Goal: Information Seeking & Learning: Understand process/instructions

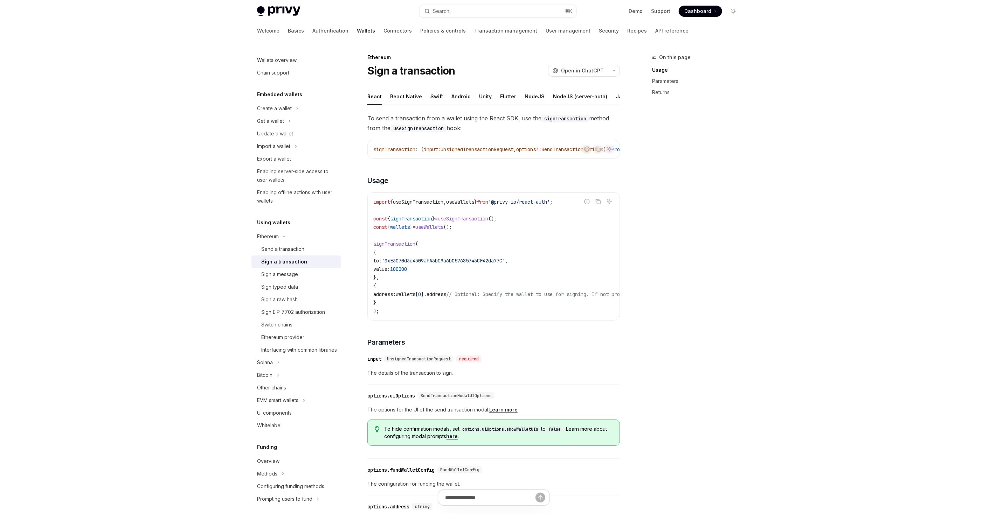
click at [411, 205] on span "useSignTransaction" at bounding box center [418, 202] width 50 height 6
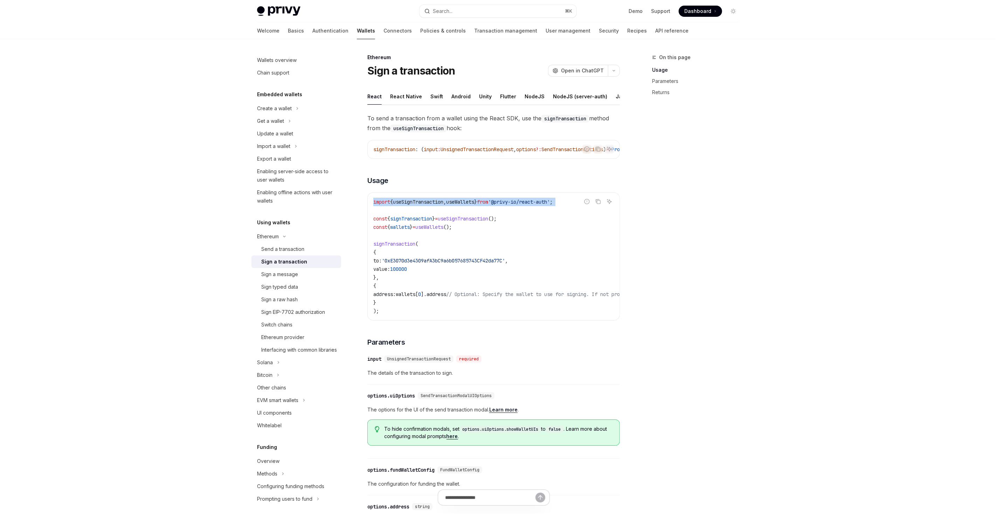
click at [411, 205] on span "useSignTransaction" at bounding box center [418, 202] width 50 height 6
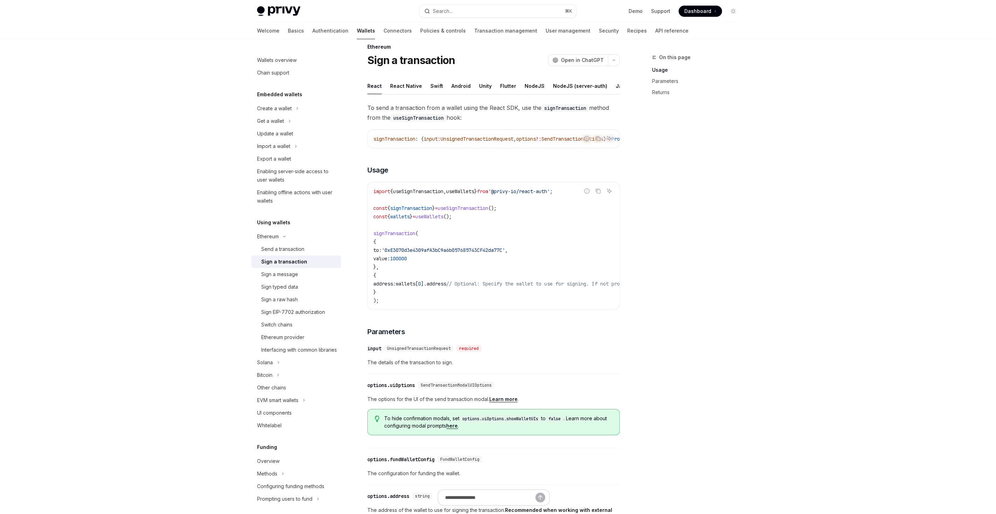
scroll to position [11, 0]
click at [302, 271] on div "Sign a message" at bounding box center [299, 274] width 76 height 8
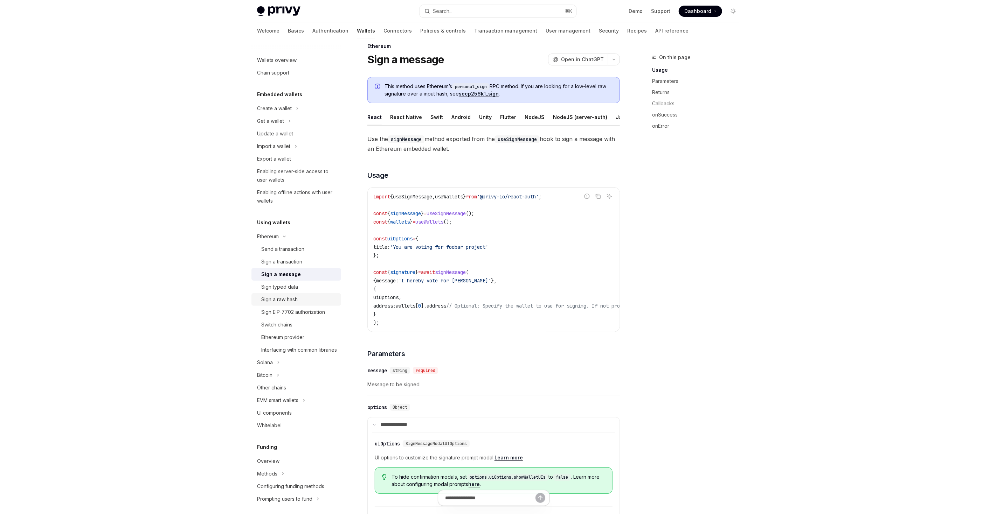
click at [295, 294] on link "Sign a raw hash" at bounding box center [296, 299] width 90 height 13
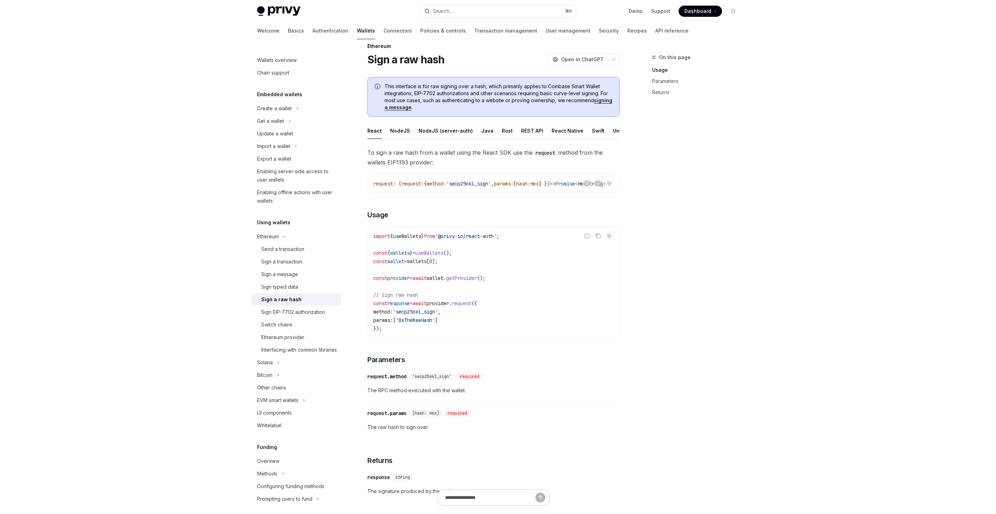
click at [295, 294] on link "Sign a raw hash" at bounding box center [296, 299] width 90 height 13
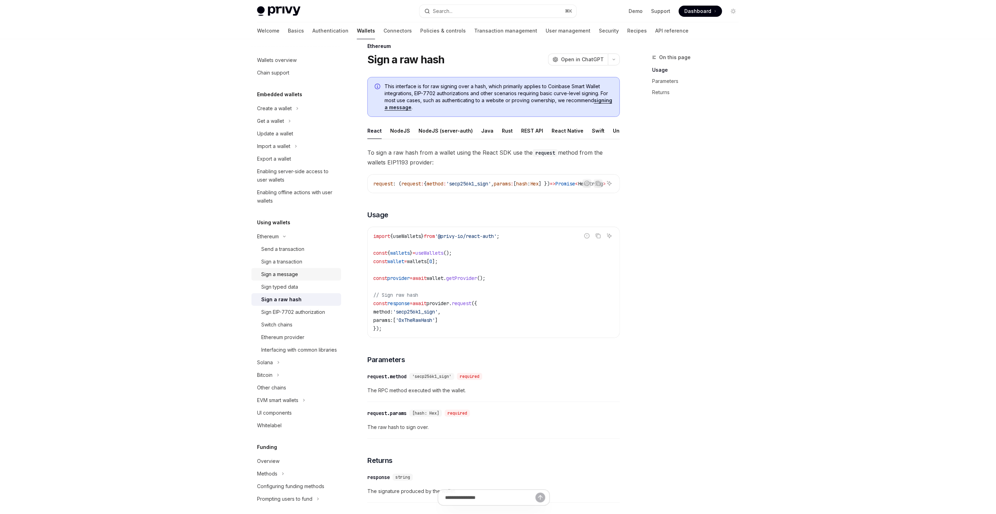
click at [287, 278] on div "Sign a message" at bounding box center [279, 274] width 37 height 8
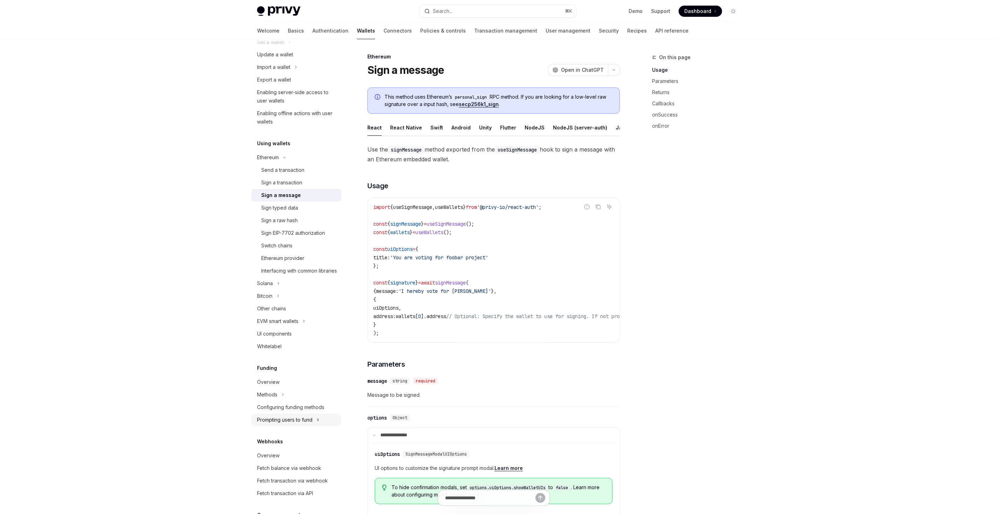
scroll to position [80, 0]
click at [274, 289] on button "Solana" at bounding box center [296, 283] width 90 height 13
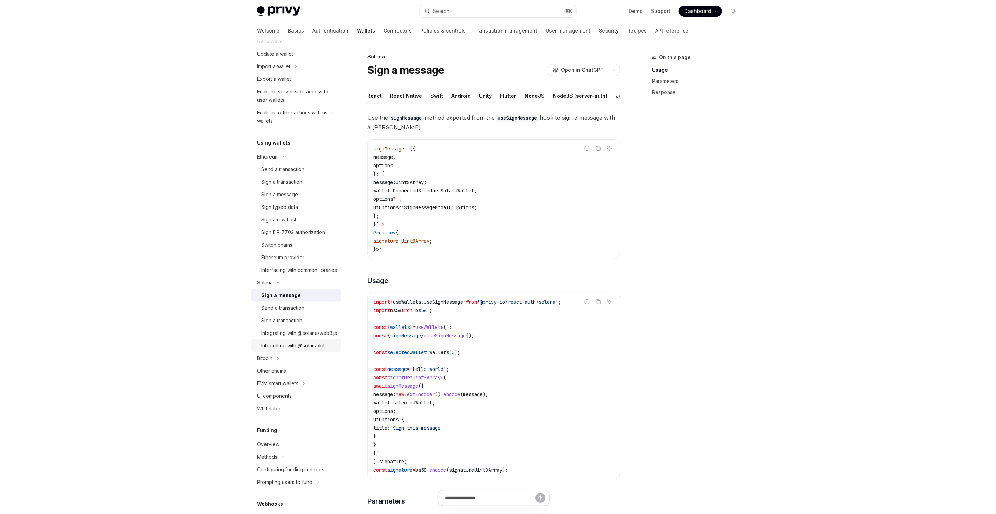
click at [299, 352] on link "Integrating with @solana/kit" at bounding box center [296, 346] width 90 height 13
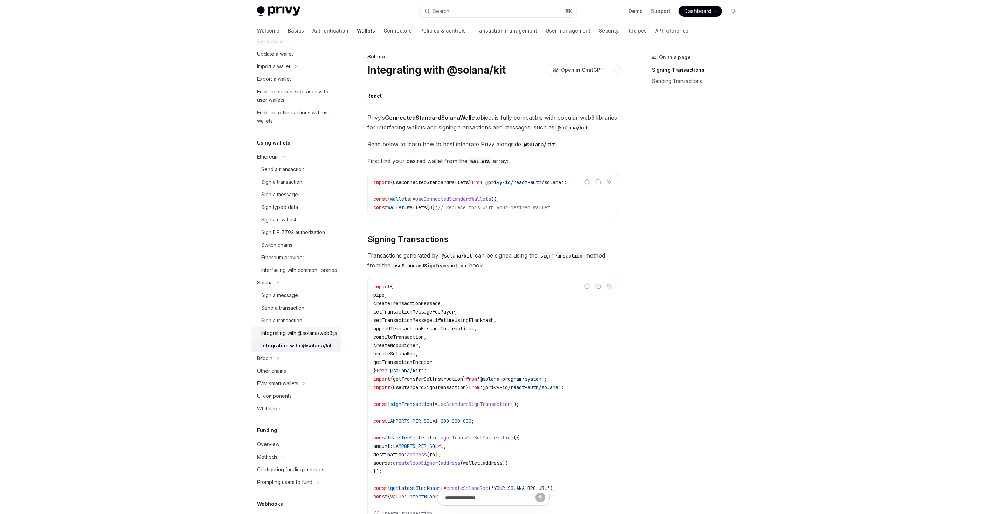
click at [297, 338] on div "Integrating with @solana/web3.js" at bounding box center [299, 333] width 76 height 8
type textarea "*"
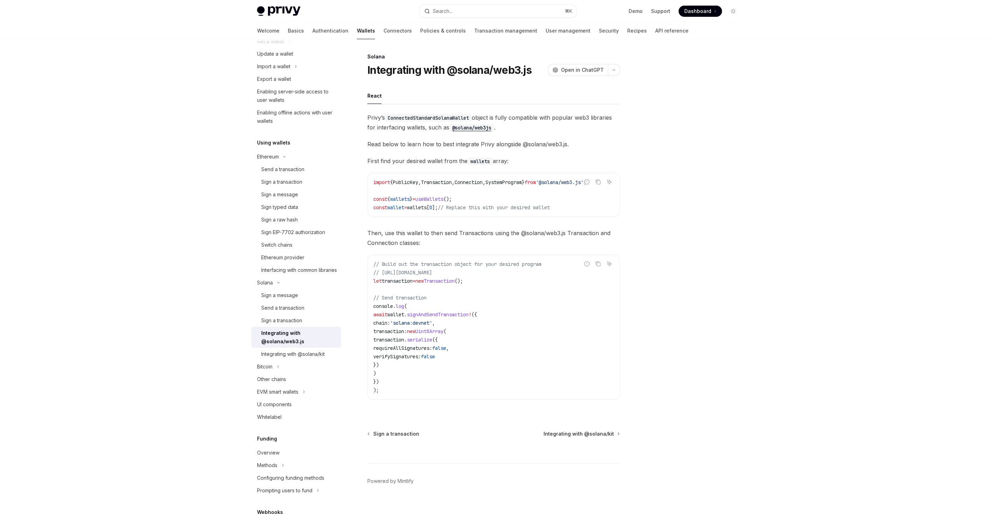
click at [404, 316] on span "wallet" at bounding box center [395, 315] width 17 height 6
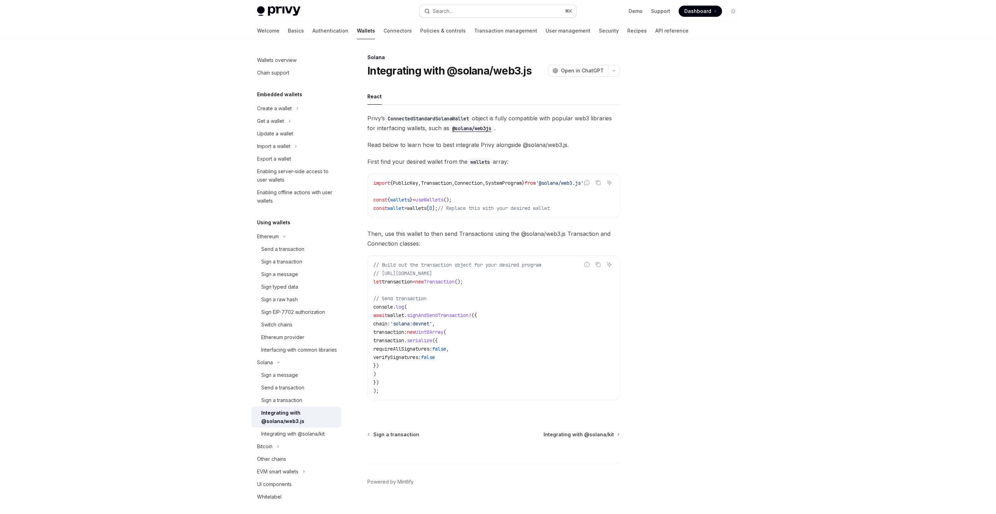
click at [436, 6] on button "Search... ⌘ K" at bounding box center [497, 11] width 157 height 13
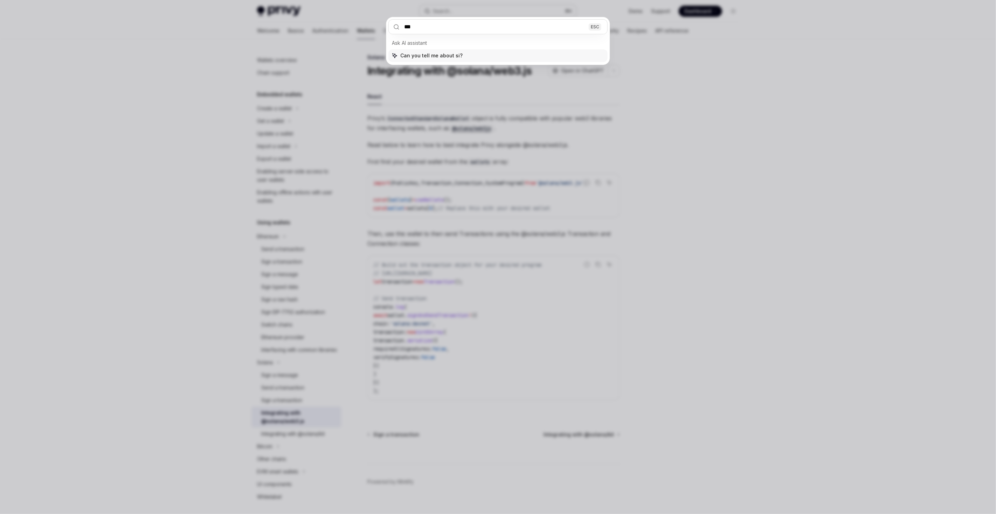
type input "****"
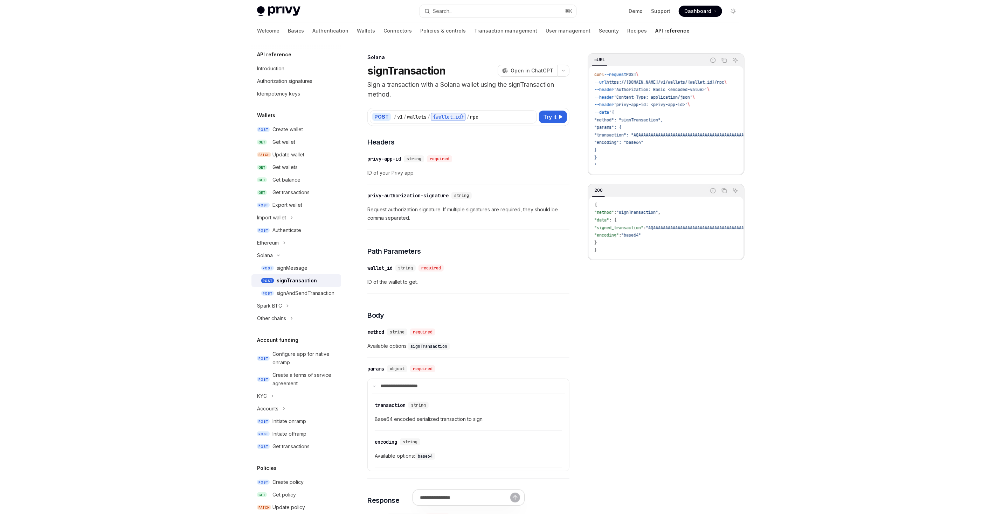
type textarea "*"
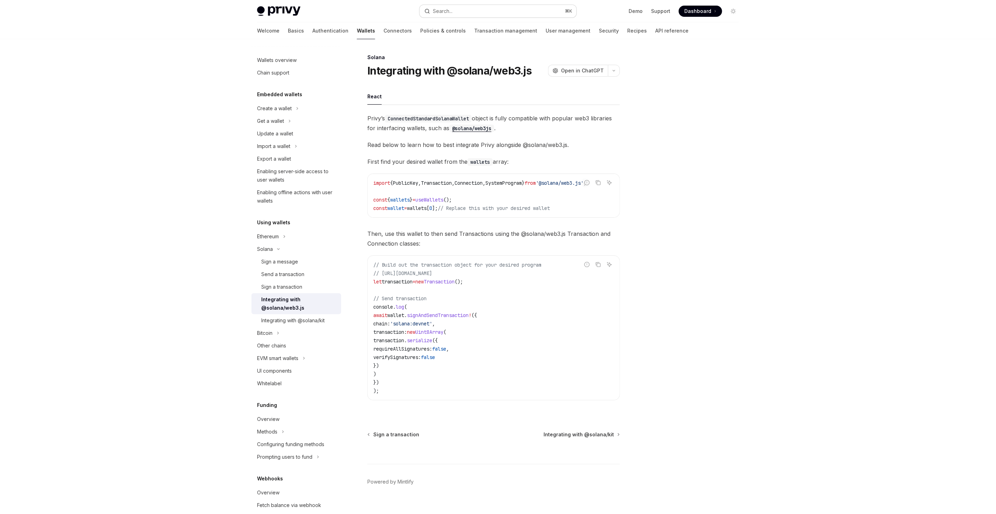
click at [470, 13] on button "Search... ⌘ K" at bounding box center [497, 11] width 157 height 13
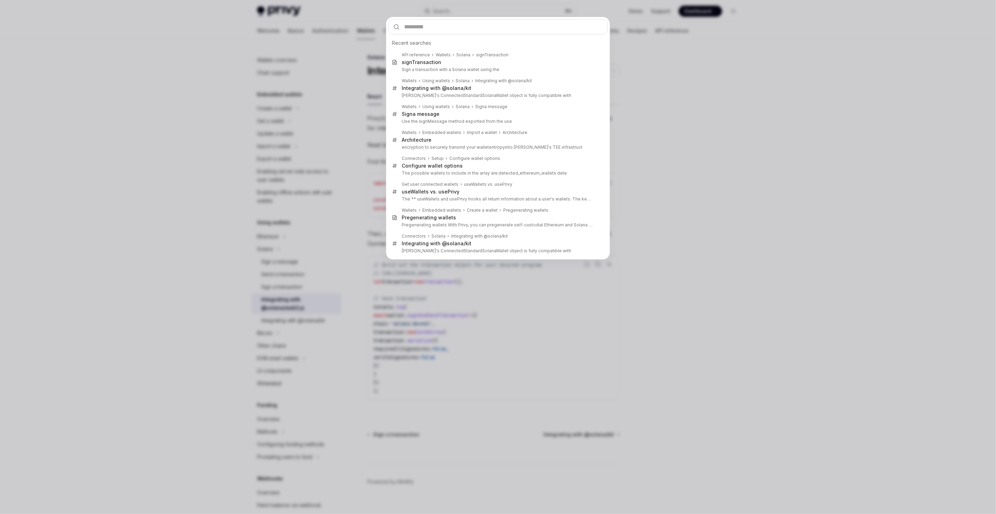
type input "**********"
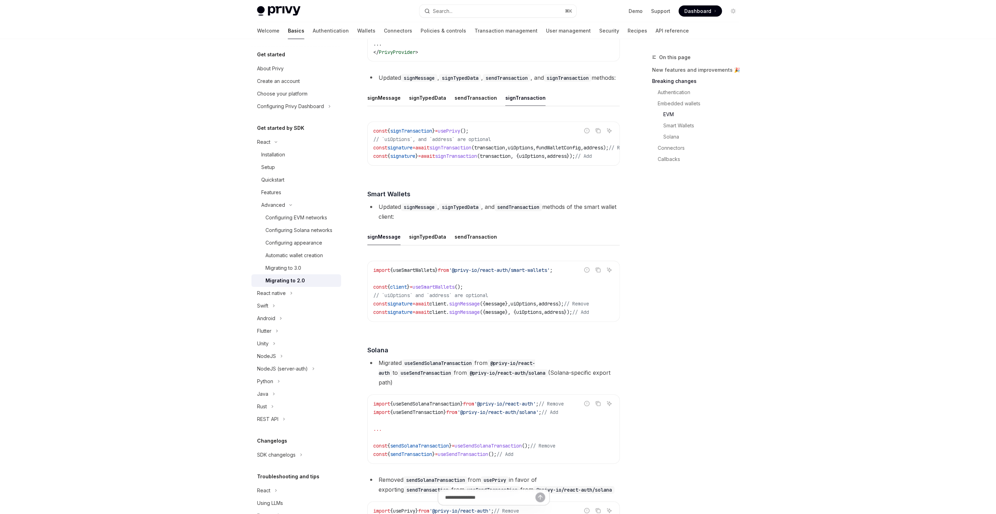
scroll to position [1011, 0]
click at [284, 272] on div "Migrating to 3.0" at bounding box center [283, 268] width 36 height 8
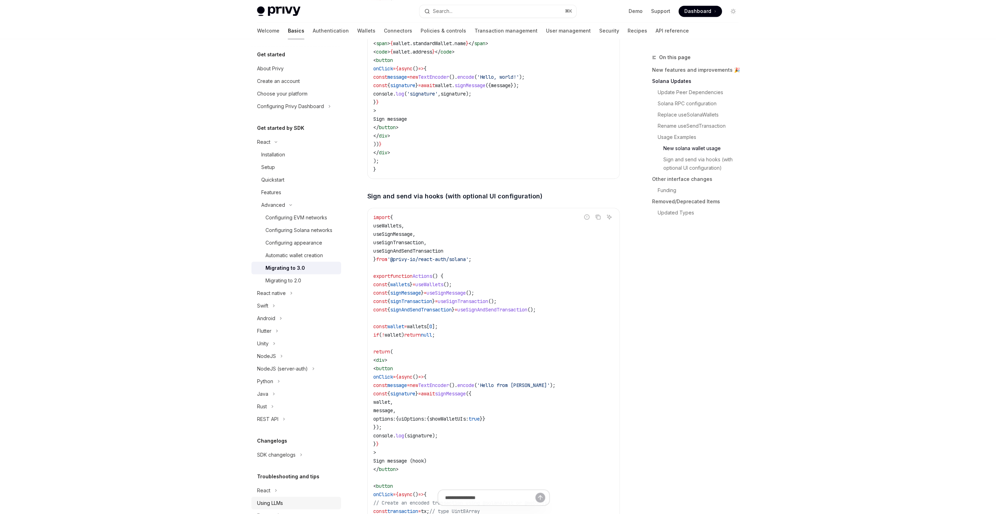
scroll to position [1352, 0]
click at [425, 303] on span "signTransaction" at bounding box center [411, 299] width 42 height 6
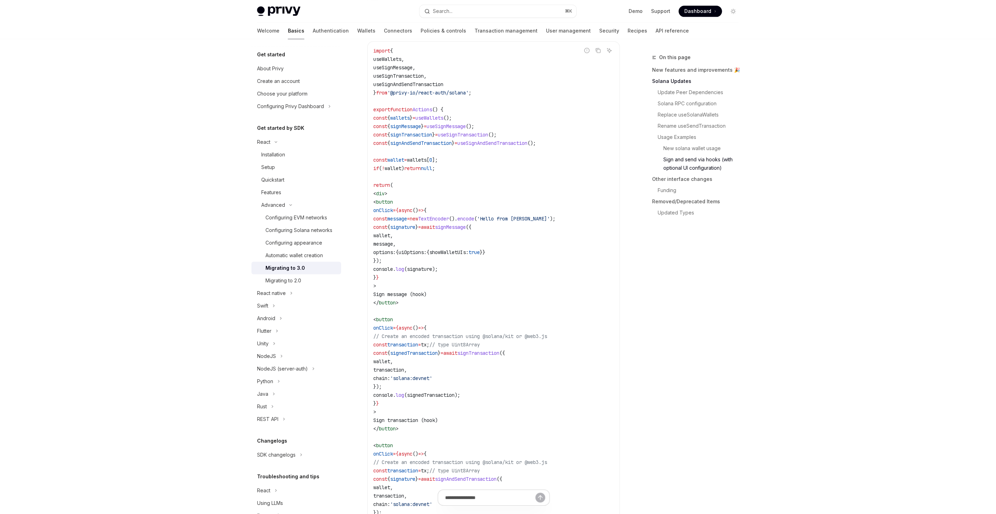
scroll to position [1518, 0]
drag, startPoint x: 404, startPoint y: 371, endPoint x: 417, endPoint y: 402, distance: 33.7
click at [417, 402] on code "import { useWallets , useSignMessage , useSignTransaction , useSignAndSendTrans…" at bounding box center [493, 314] width 241 height 538
copy code "const { signedTransaction } = await signTransaction ({ wallet , transaction , c…"
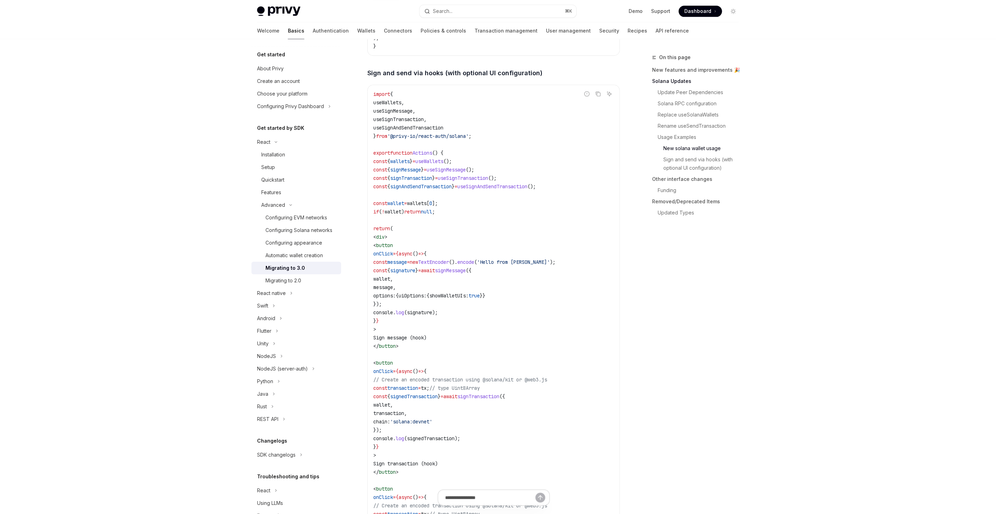
scroll to position [1469, 0]
click at [420, 431] on code "import { useWallets , useSignMessage , useSignTransaction , useSignAndSendTrans…" at bounding box center [493, 362] width 241 height 538
click at [420, 430] on code "import { useWallets , useSignMessage , useSignTransaction , useSignAndSendTrans…" at bounding box center [493, 362] width 241 height 538
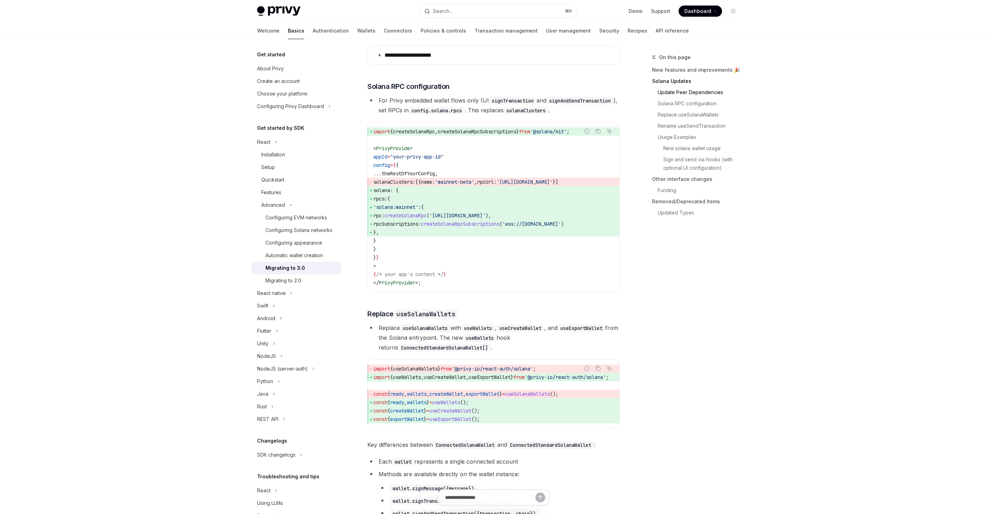
scroll to position [0, 0]
click at [408, 135] on span "createSolanaRpc" at bounding box center [414, 132] width 42 height 6
copy code "import { createSolanaRpc , createSolanaRpcSubscriptions } from '@solana/kit' ;"
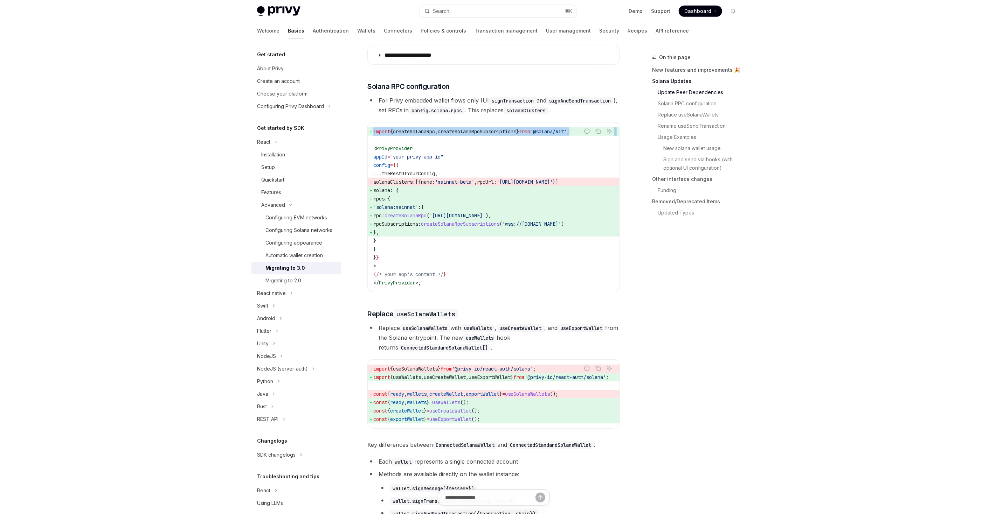
drag, startPoint x: 383, startPoint y: 197, endPoint x: 414, endPoint y: 246, distance: 58.0
click at [414, 246] on code "import { createSolanaRpc , createSolanaRpcSubscriptions } from '@solana/kit' ; …" at bounding box center [493, 207] width 241 height 160
copy code "solana : { rpcs: { 'solana:mainnet' : { rpc: createSolanaRpc ( 'https://api.mai…"
click at [415, 135] on span "createSolanaRpc" at bounding box center [414, 132] width 42 height 6
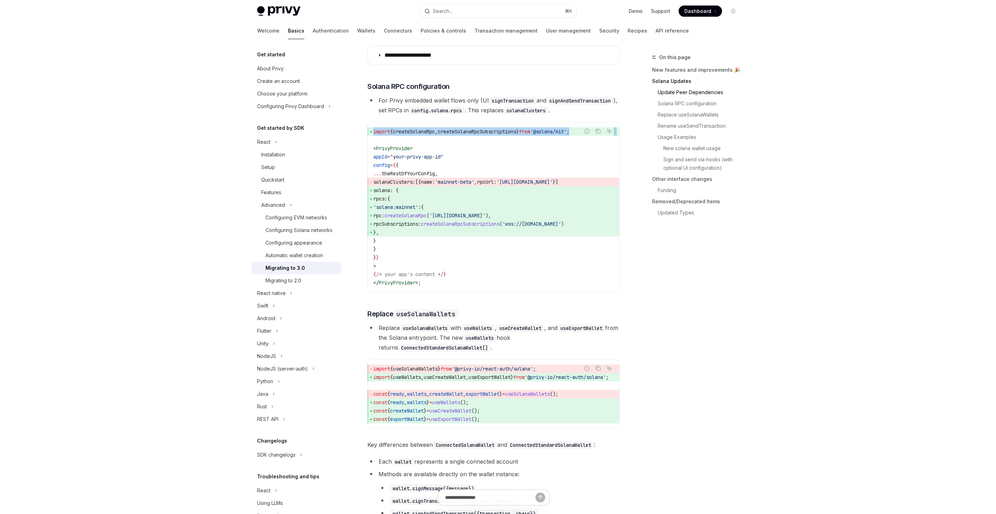
click at [415, 135] on span "createSolanaRpc" at bounding box center [414, 132] width 42 height 6
copy code "import { createSolanaRpc , createSolanaRpcSubscriptions } from '@solana/kit' ;"
drag, startPoint x: 395, startPoint y: 207, endPoint x: 451, endPoint y: 207, distance: 56.4
click at [451, 203] on span "rpcs: {" at bounding box center [493, 199] width 241 height 8
copy span "rpcs: {"
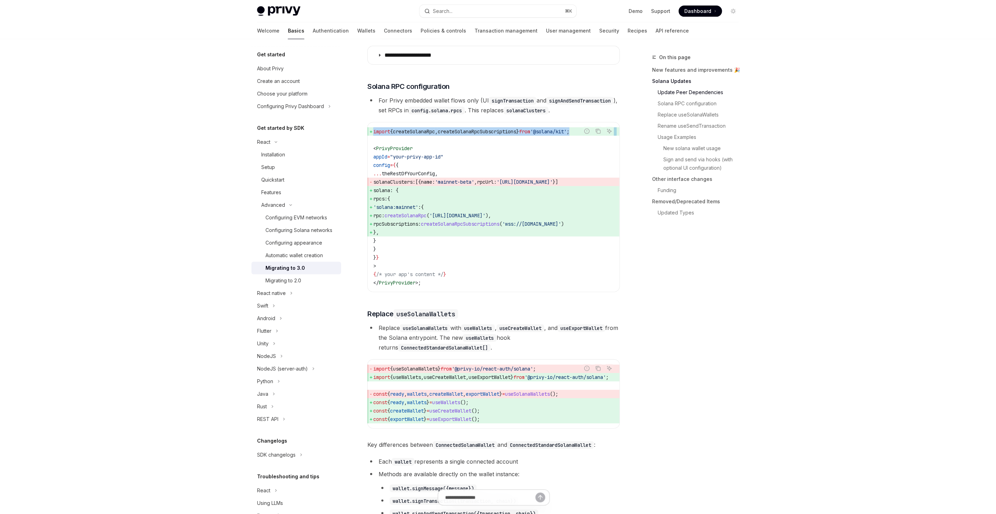
drag, startPoint x: 396, startPoint y: 215, endPoint x: 406, endPoint y: 238, distance: 24.6
click at [406, 238] on code "import { createSolanaRpc , createSolanaRpcSubscriptions } from '@solana/kit' ; …" at bounding box center [493, 207] width 241 height 160
copy code "'solana:mainnet' : { rpc: createSolanaRpc ( 'https://api.mainnet-beta.solana.co…"
click at [404, 249] on code "import { createSolanaRpc , createSolanaRpcSubscriptions } from '@solana/kit' ; …" at bounding box center [493, 207] width 241 height 160
drag, startPoint x: 384, startPoint y: 199, endPoint x: 397, endPoint y: 246, distance: 49.0
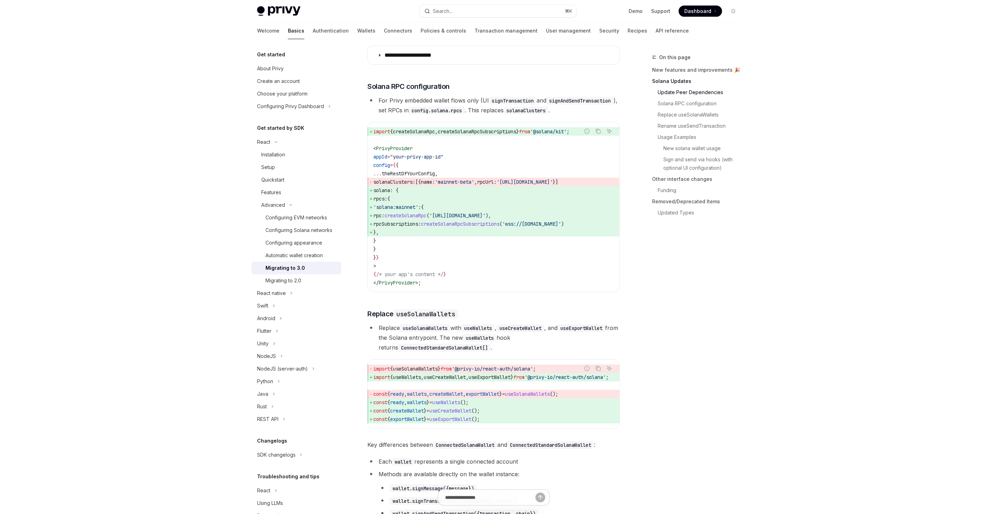
click at [397, 246] on code "import { createSolanaRpc , createSolanaRpcSubscriptions } from '@solana/kit' ; …" at bounding box center [493, 207] width 241 height 160
drag, startPoint x: 396, startPoint y: 248, endPoint x: 364, endPoint y: 199, distance: 59.1
copy code "solana : { rpcs: { 'solana:mainnet' : { rpc: createSolanaRpc ( 'https://api.mai…"
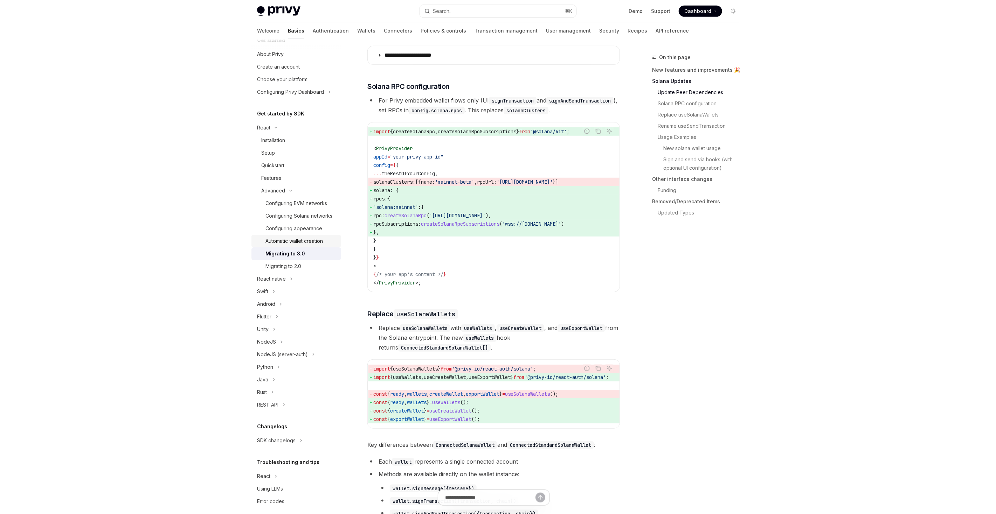
scroll to position [15, 0]
click at [310, 252] on div "Migrating to 3.0" at bounding box center [300, 253] width 71 height 8
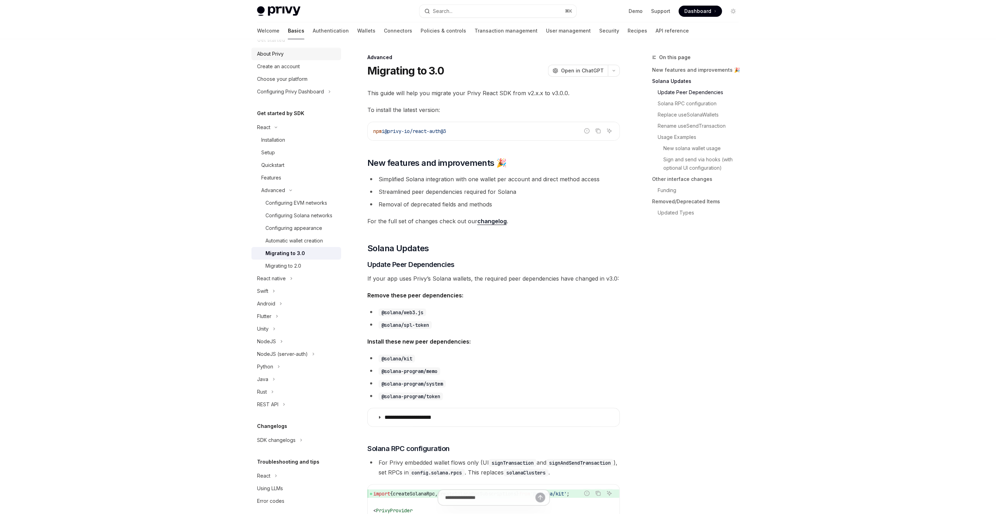
type textarea "*"
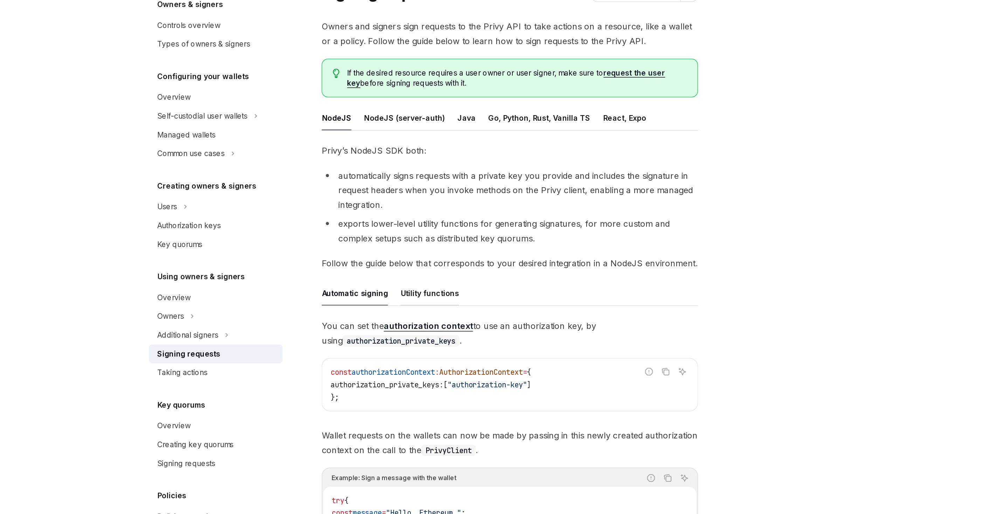
click at [433, 264] on div "Utility functions" at bounding box center [439, 272] width 39 height 16
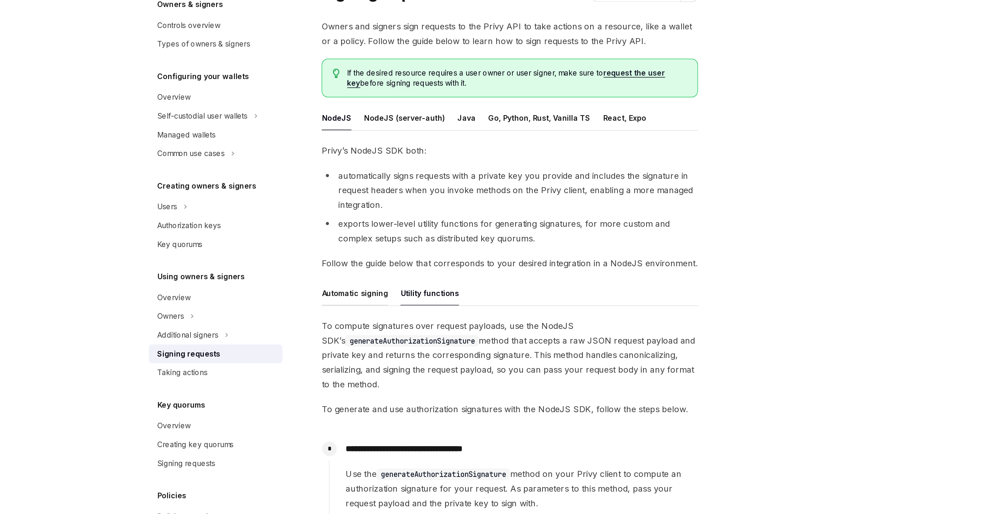
click at [408, 273] on div "Automatic signing" at bounding box center [389, 272] width 44 height 16
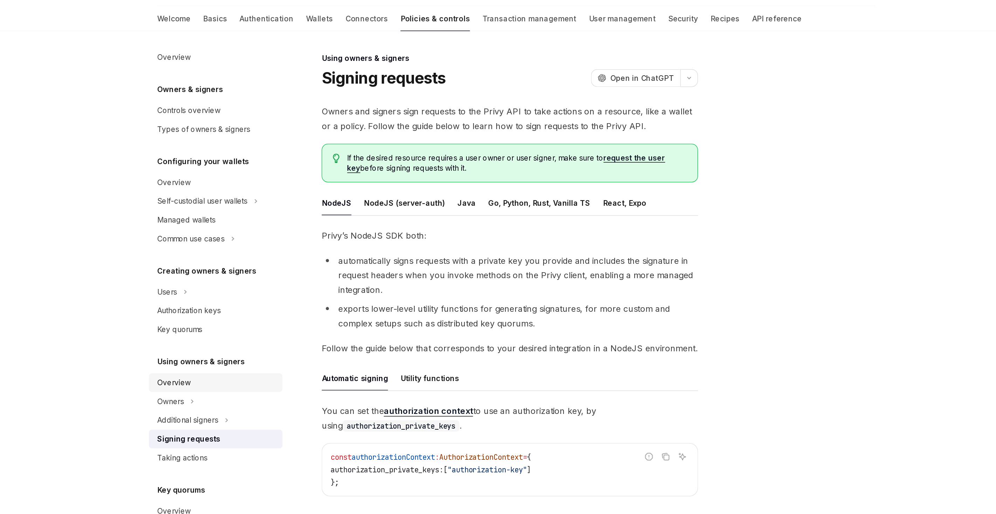
click at [295, 279] on link "Overview" at bounding box center [296, 275] width 90 height 13
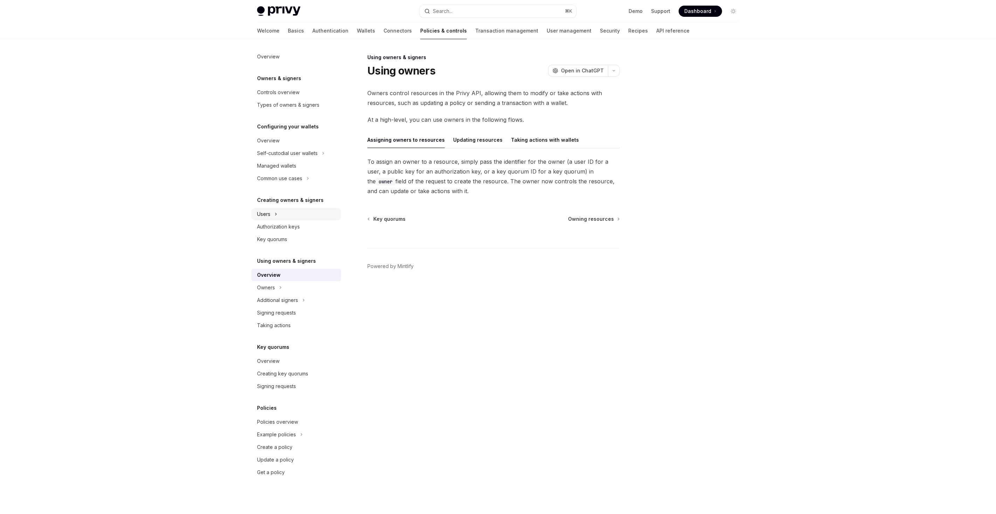
click at [307, 209] on button "Users" at bounding box center [296, 214] width 90 height 13
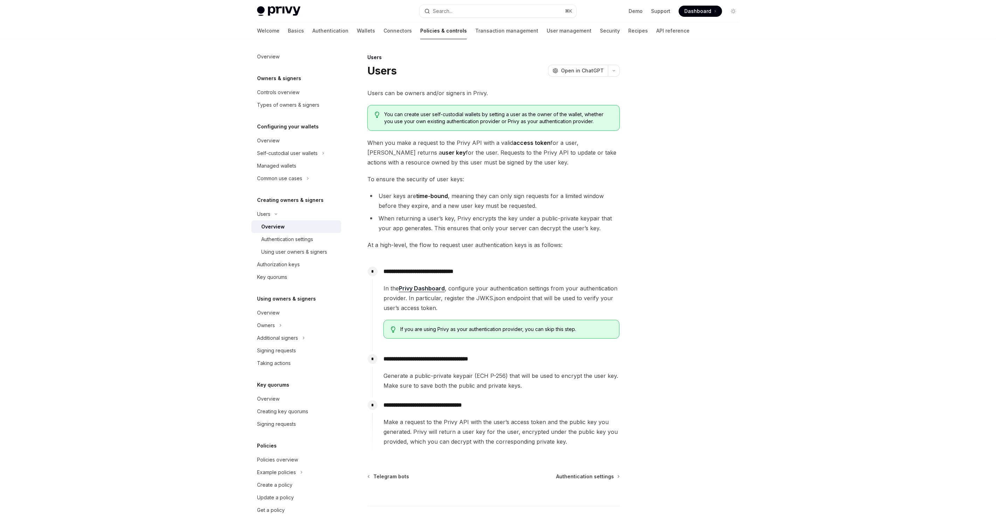
scroll to position [51, 0]
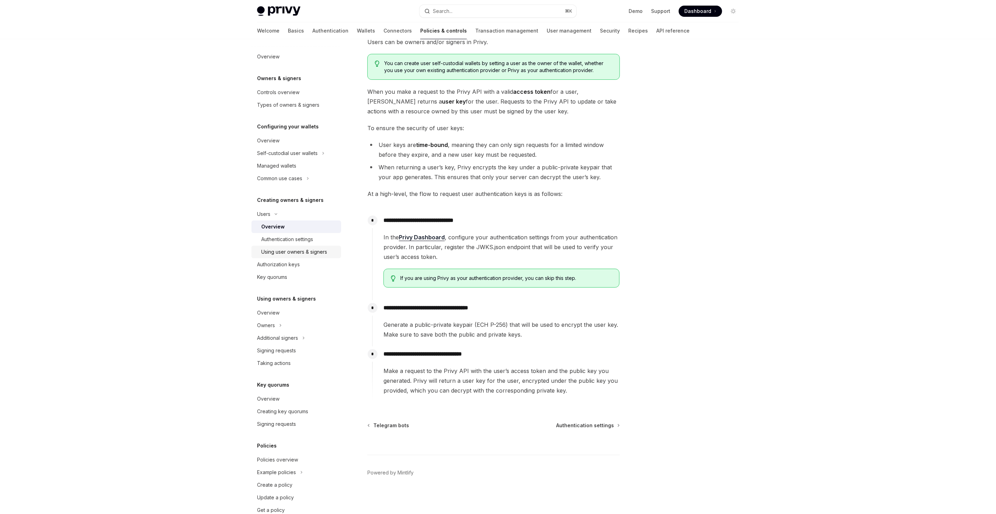
click at [322, 254] on div "Using user owners & signers" at bounding box center [294, 252] width 66 height 8
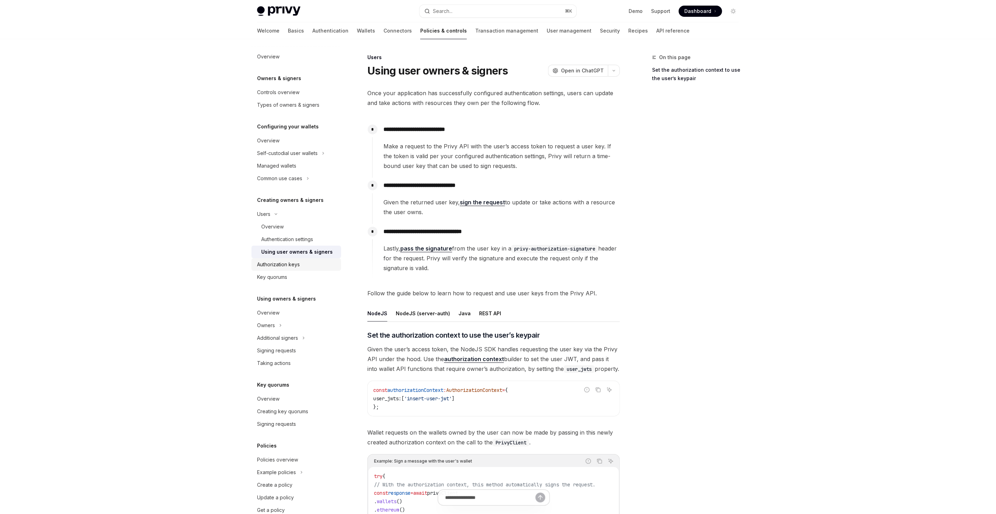
click at [310, 264] on div "Authorization keys" at bounding box center [297, 265] width 80 height 8
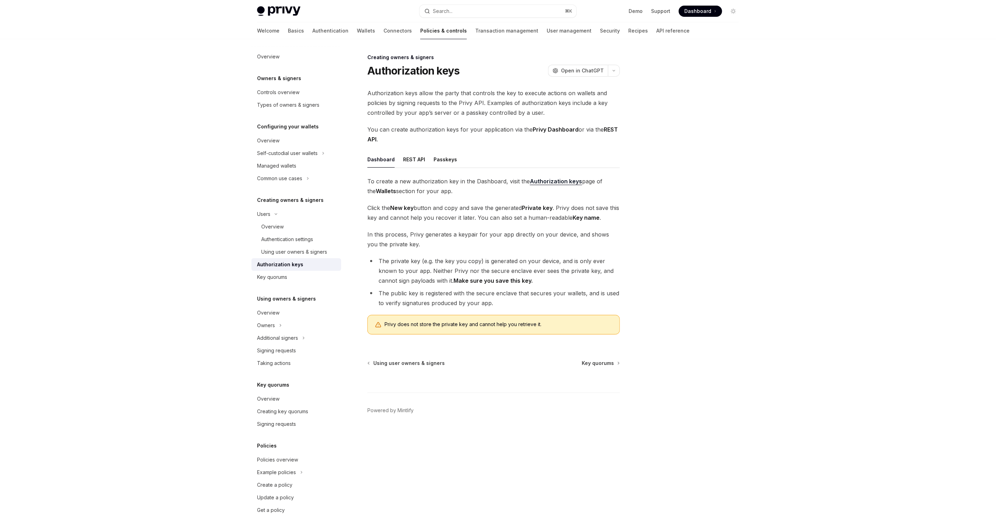
click at [310, 264] on div "Authorization keys" at bounding box center [297, 265] width 80 height 8
click at [424, 156] on ul "Dashboard REST API Passkeys" at bounding box center [493, 159] width 252 height 17
click at [419, 159] on div "REST API" at bounding box center [414, 159] width 22 height 16
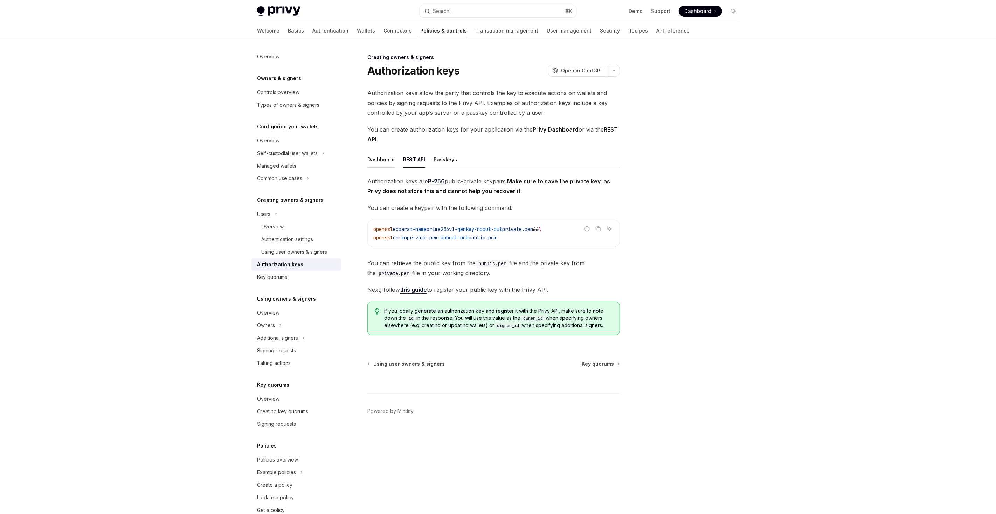
click at [379, 163] on div "Dashboard" at bounding box center [380, 159] width 27 height 16
type textarea "*"
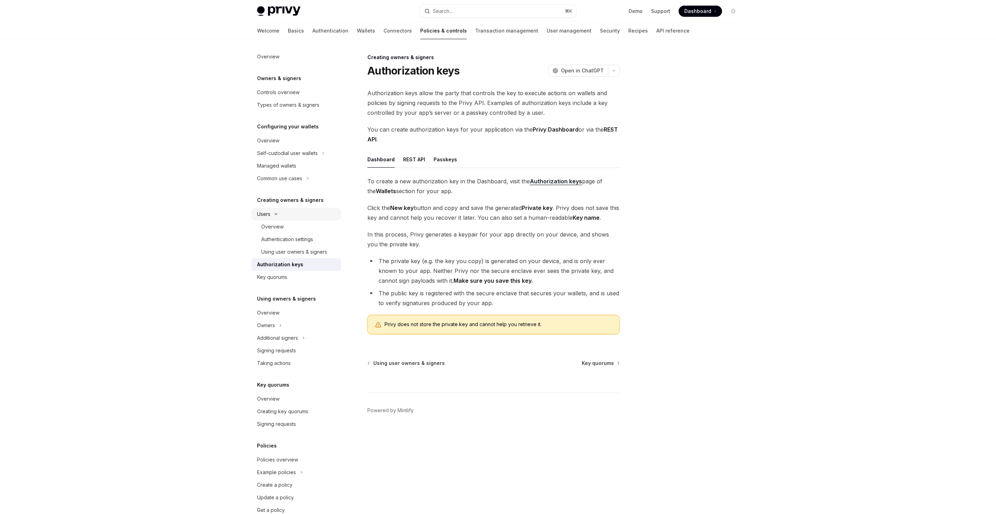
click at [309, 215] on button "Users" at bounding box center [296, 214] width 90 height 13
click at [297, 213] on button "Users" at bounding box center [296, 214] width 90 height 13
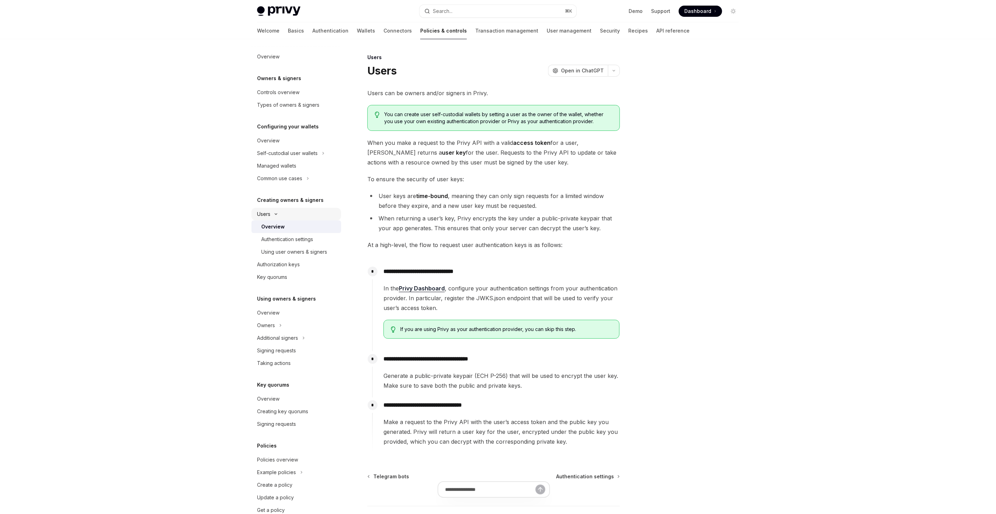
type textarea "*"
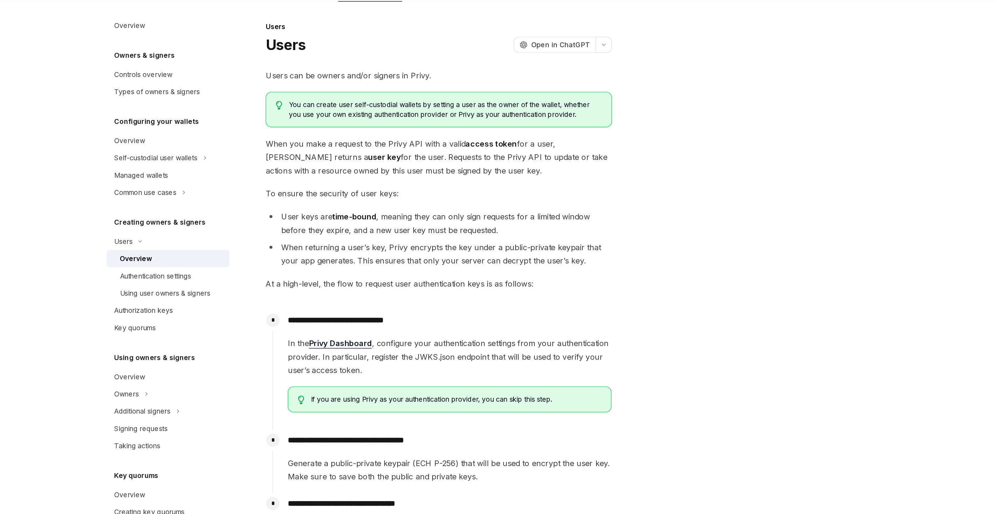
click at [500, 192] on li "User keys are time-bound , meaning they can only sign requests for a limited wi…" at bounding box center [493, 201] width 252 height 20
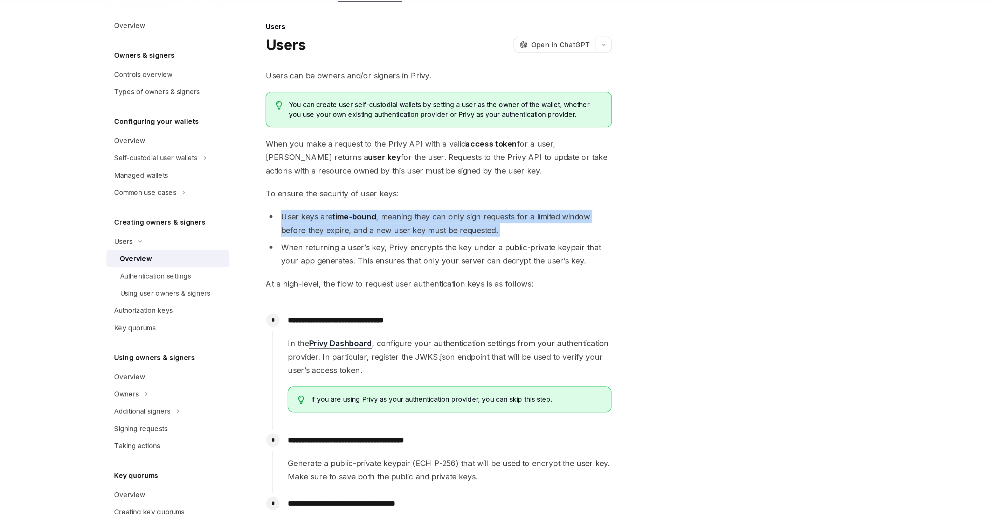
click at [500, 192] on li "User keys are time-bound , meaning they can only sign requests for a limited wi…" at bounding box center [493, 201] width 252 height 20
click at [473, 203] on li "User keys are time-bound , meaning they can only sign requests for a limited wi…" at bounding box center [493, 201] width 252 height 20
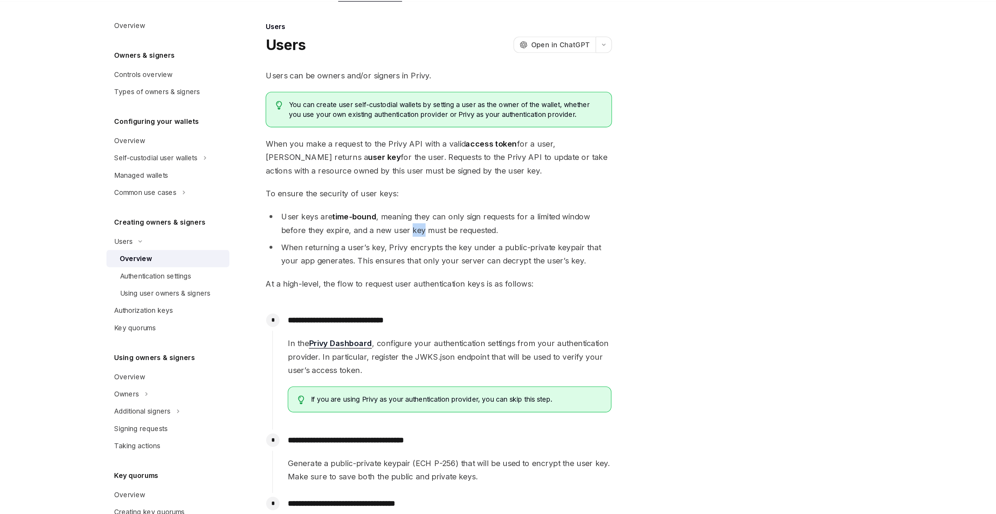
click at [473, 203] on li "User keys are time-bound , meaning they can only sign requests for a limited wi…" at bounding box center [493, 201] width 252 height 20
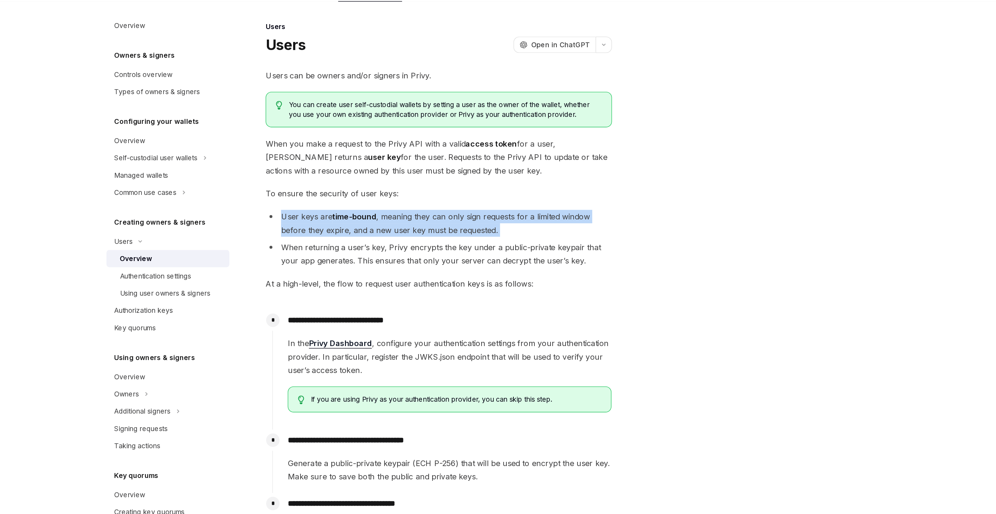
click at [473, 203] on li "User keys are time-bound , meaning they can only sign requests for a limited wi…" at bounding box center [493, 201] width 252 height 20
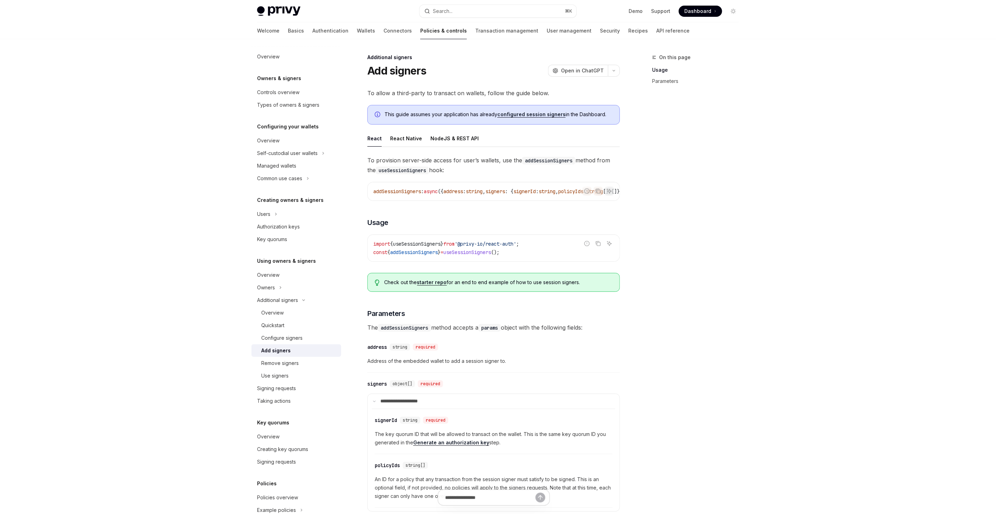
click at [426, 250] on code "import { useSessionSigners } from '@privy-io/react-auth' ; const { addSessionSi…" at bounding box center [493, 248] width 241 height 17
copy span "addSessionSigners"
click at [292, 312] on div "Overview" at bounding box center [299, 313] width 76 height 8
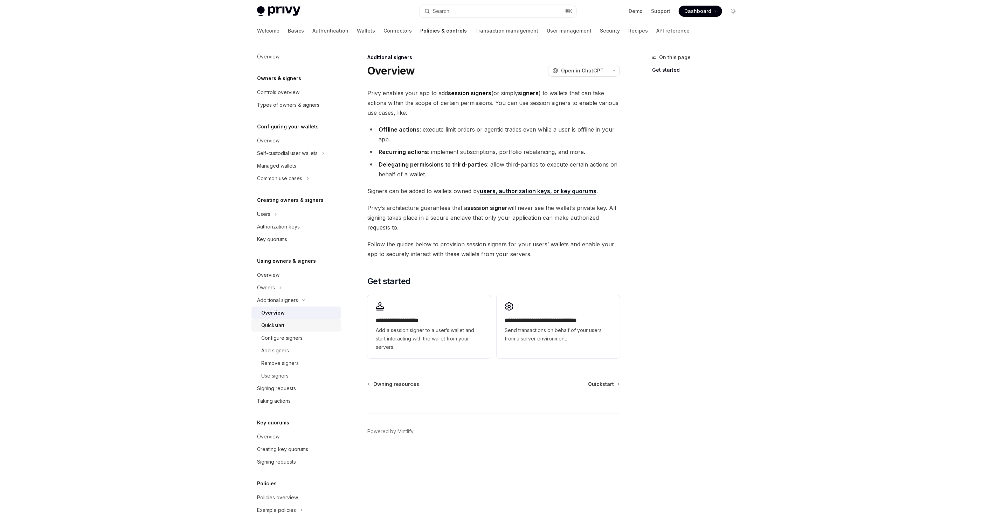
click at [293, 320] on link "Quickstart" at bounding box center [296, 325] width 90 height 13
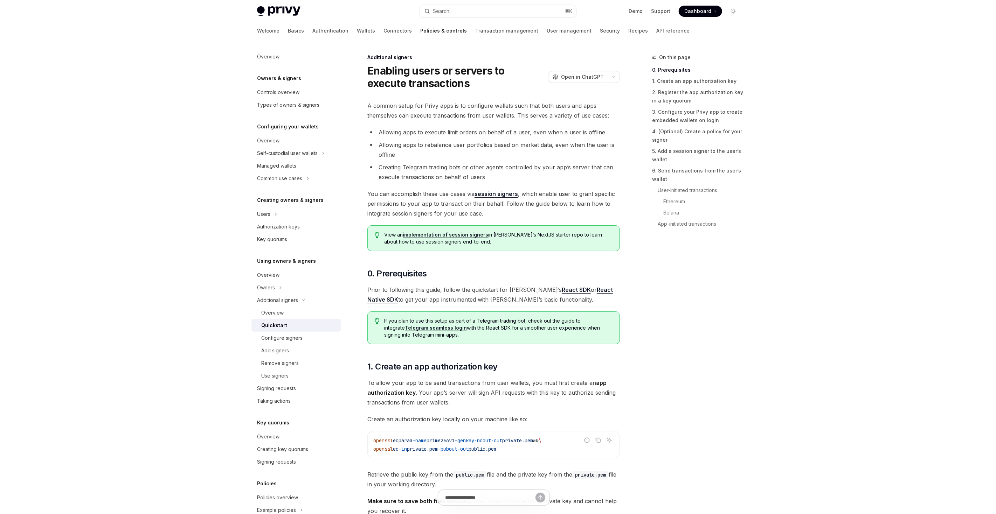
click at [293, 320] on link "Quickstart" at bounding box center [296, 325] width 90 height 13
click at [489, 194] on link "session signers" at bounding box center [495, 193] width 43 height 7
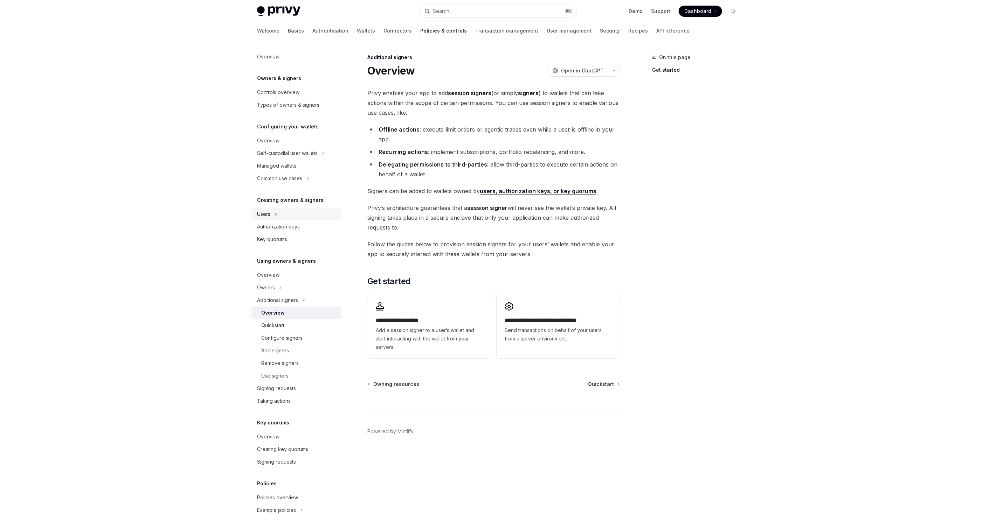
click at [310, 216] on button "Users" at bounding box center [296, 214] width 90 height 13
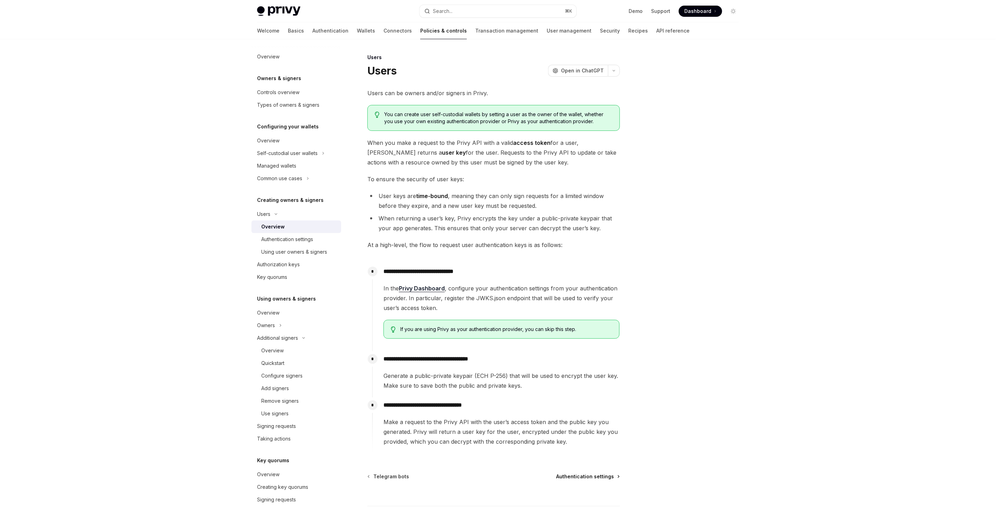
click at [576, 475] on span "Authentication settings" at bounding box center [585, 476] width 58 height 7
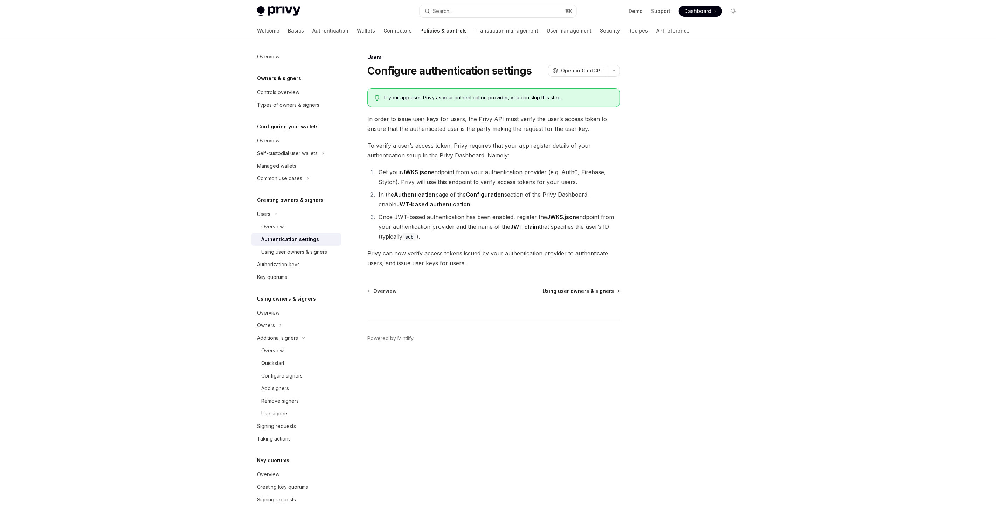
click at [570, 293] on span "Using user owners & signers" at bounding box center [577, 291] width 71 height 7
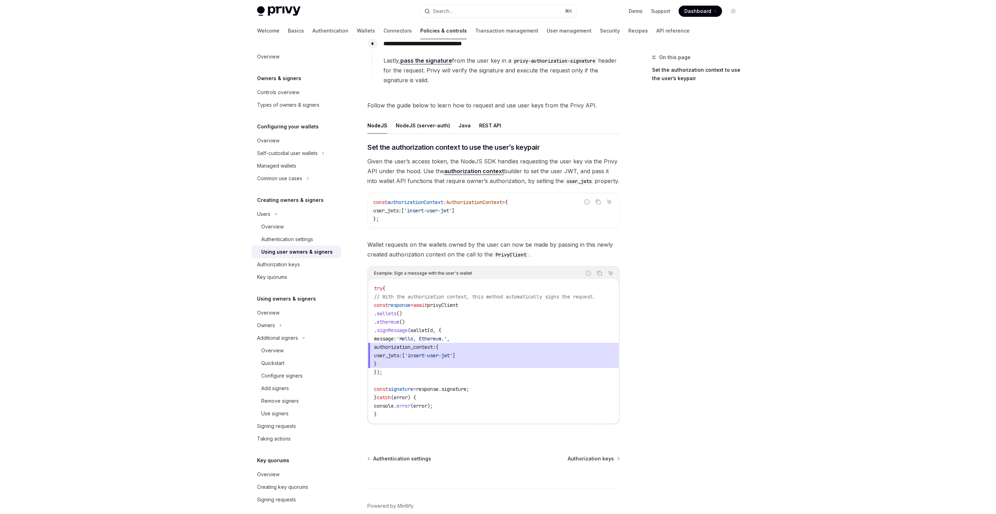
scroll to position [199, 0]
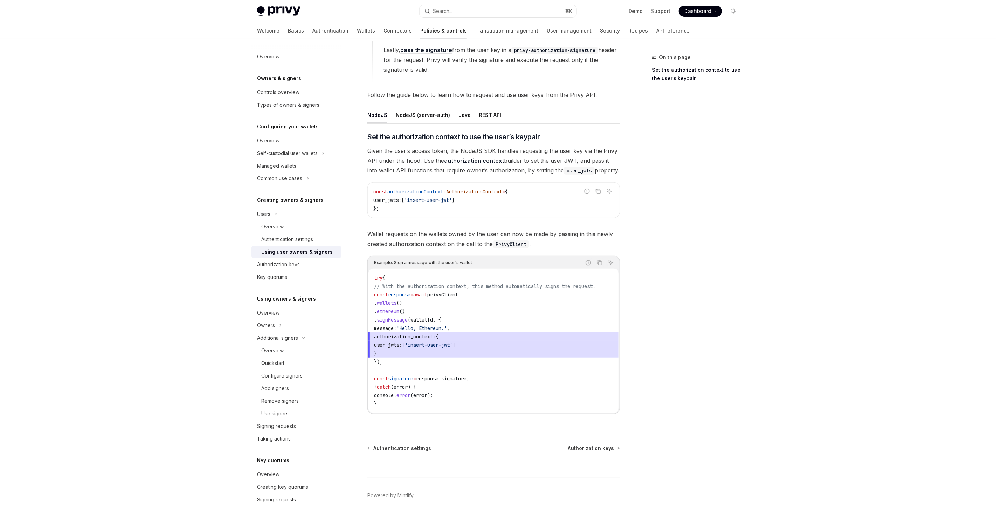
click at [401, 345] on span "user_jwts:" at bounding box center [388, 345] width 28 height 6
drag, startPoint x: 401, startPoint y: 351, endPoint x: 369, endPoint y: 335, distance: 35.7
click at [374, 335] on code "try { // With the authorization context, this method automatically signs the re…" at bounding box center [493, 341] width 239 height 134
copy code "authorization_context: { user_jwts: [ 'insert-user-jwt' ] }"
click at [453, 292] on span "privyClient" at bounding box center [442, 295] width 31 height 6
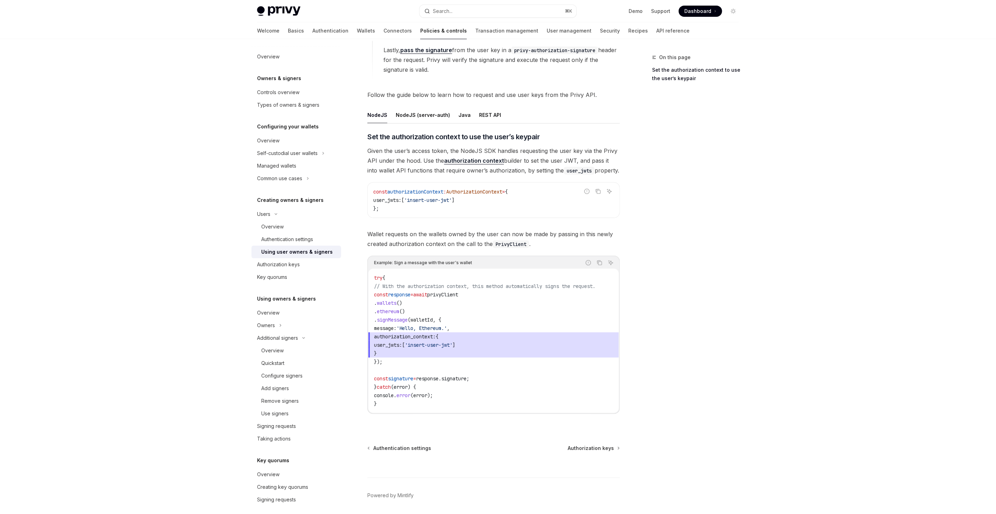
click at [453, 292] on span "privyClient" at bounding box center [442, 295] width 31 height 6
copy span "privyClient"
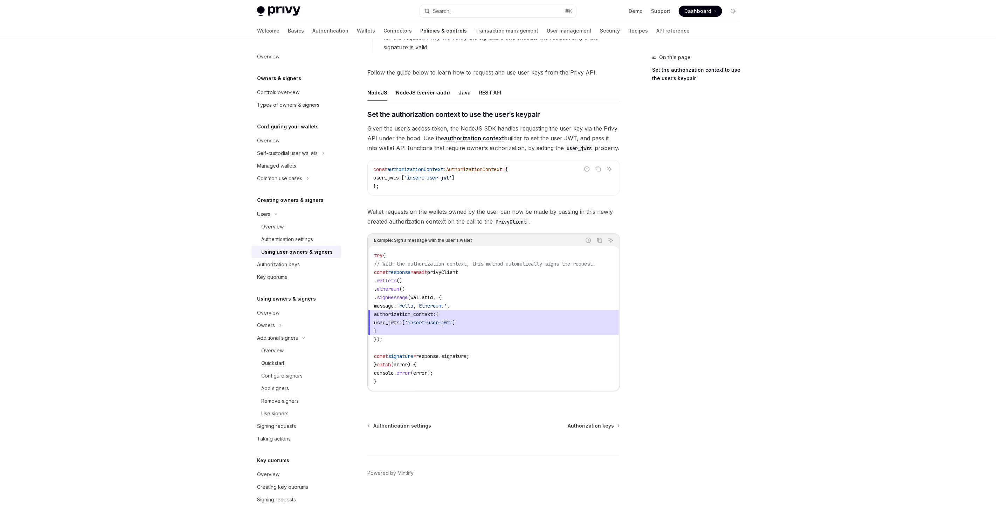
scroll to position [0, 0]
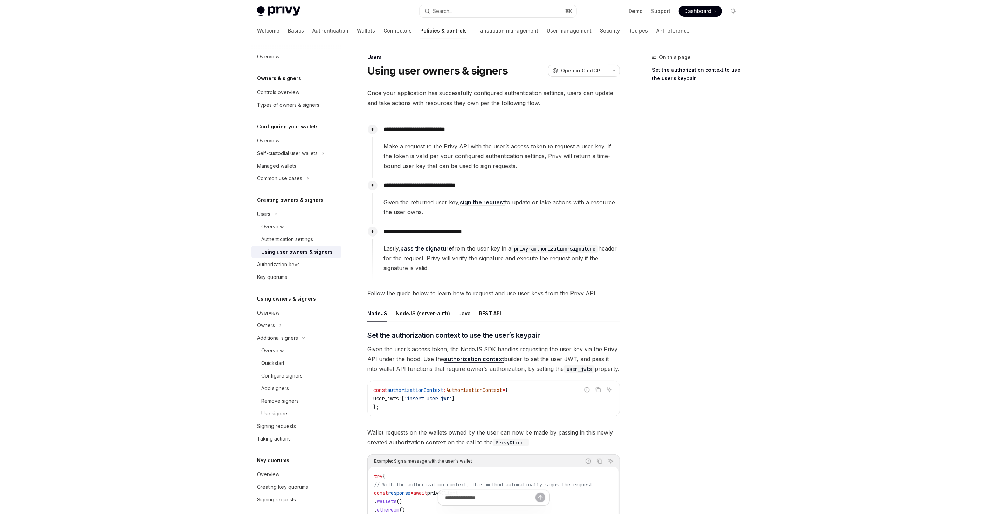
click at [285, 16] on div "Privy Docs home page Search... ⌘ K Demo Support Dashboard Dashboard Search..." at bounding box center [498, 11] width 482 height 22
click at [286, 8] on img at bounding box center [278, 11] width 43 height 10
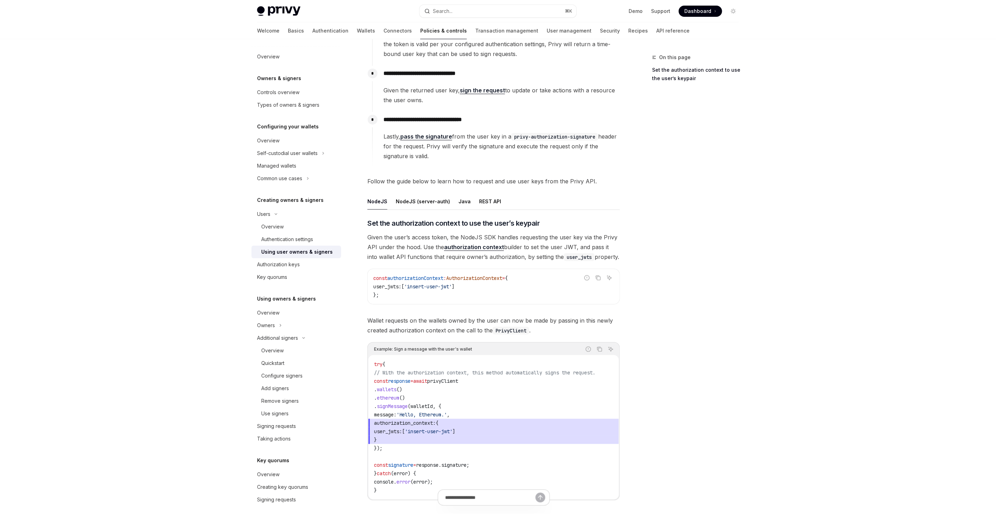
scroll to position [110, 0]
click at [484, 195] on div "REST API" at bounding box center [490, 203] width 22 height 16
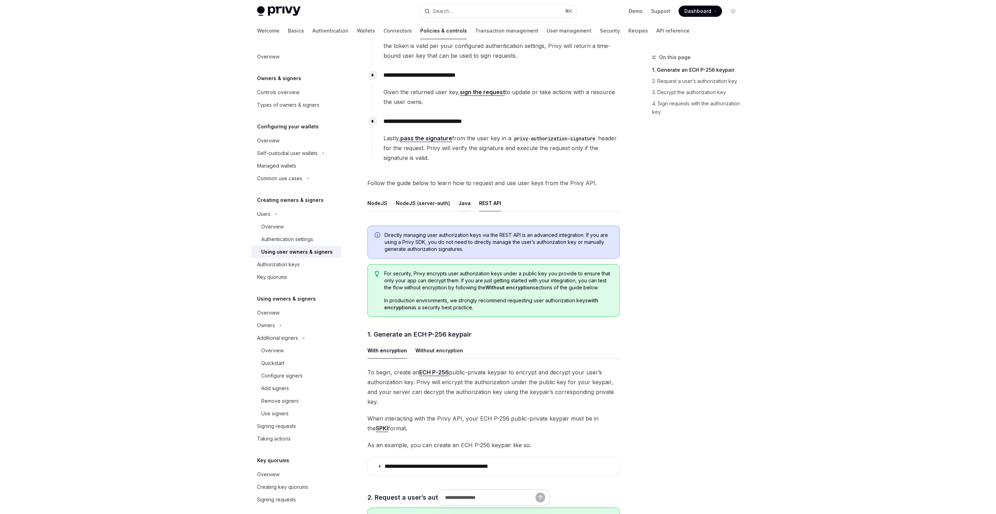
click at [458, 202] on div "Java" at bounding box center [464, 203] width 12 height 16
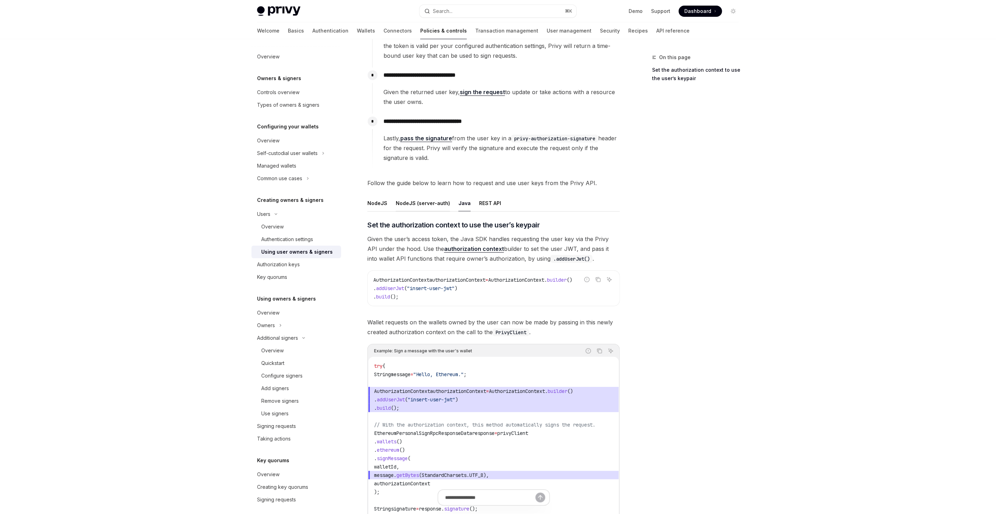
drag, startPoint x: 455, startPoint y: 202, endPoint x: 429, endPoint y: 202, distance: 26.3
click at [429, 202] on div "NodeJS (server-auth)" at bounding box center [423, 203] width 54 height 16
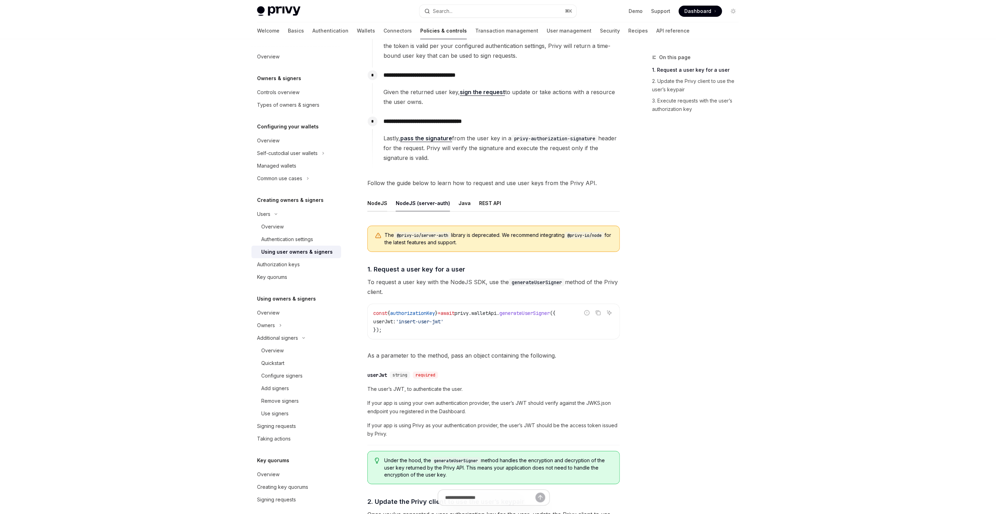
click at [377, 204] on div "NodeJS" at bounding box center [377, 203] width 20 height 16
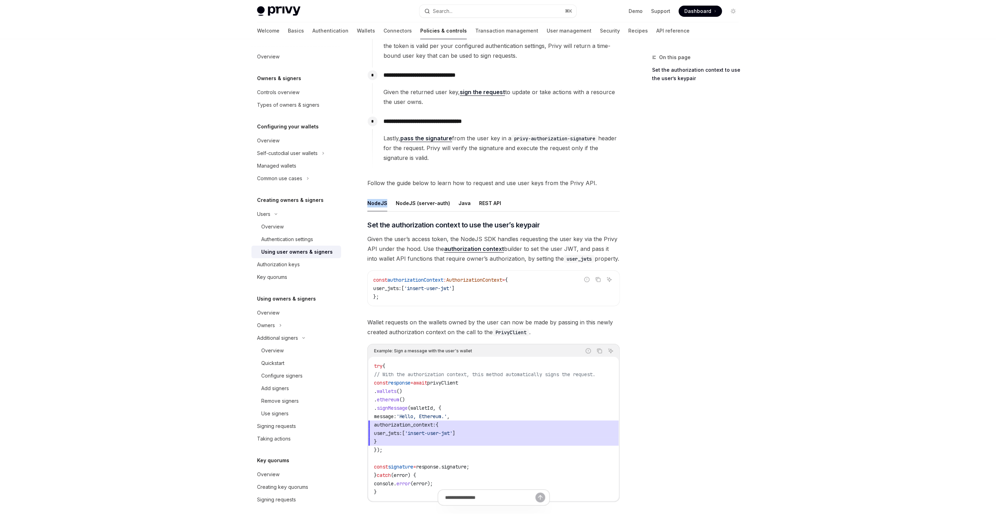
click at [377, 204] on div "NodeJS" at bounding box center [377, 203] width 20 height 16
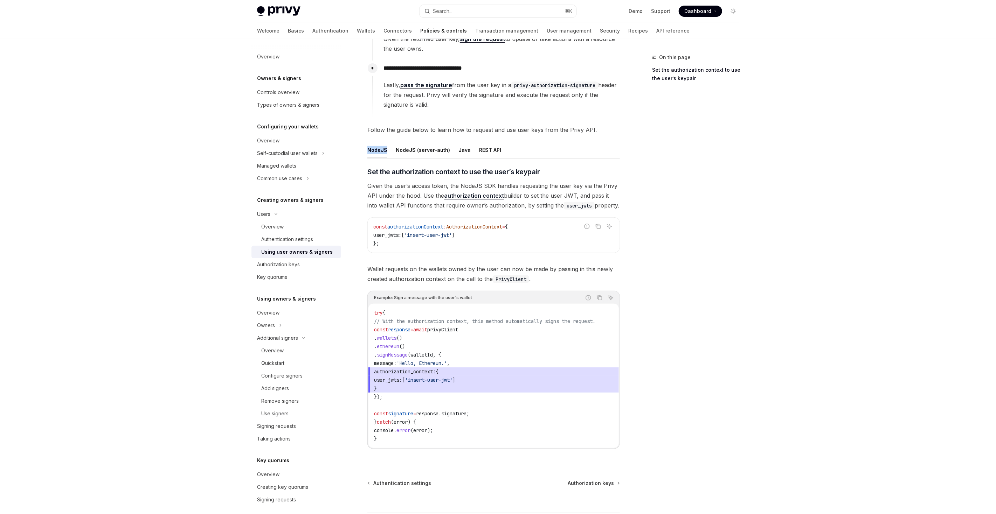
scroll to position [164, 0]
click at [310, 270] on link "Authorization keys" at bounding box center [296, 264] width 90 height 13
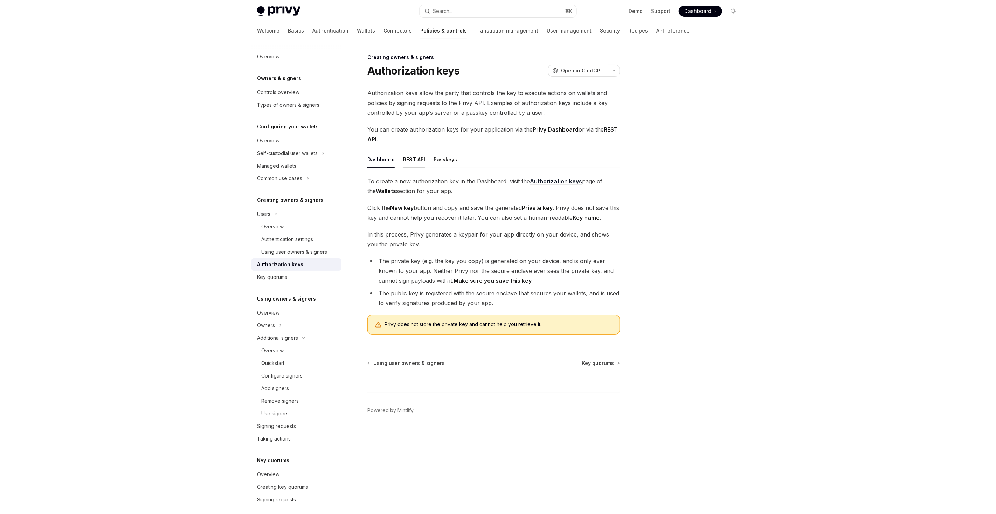
click at [415, 161] on div "REST API" at bounding box center [414, 159] width 22 height 16
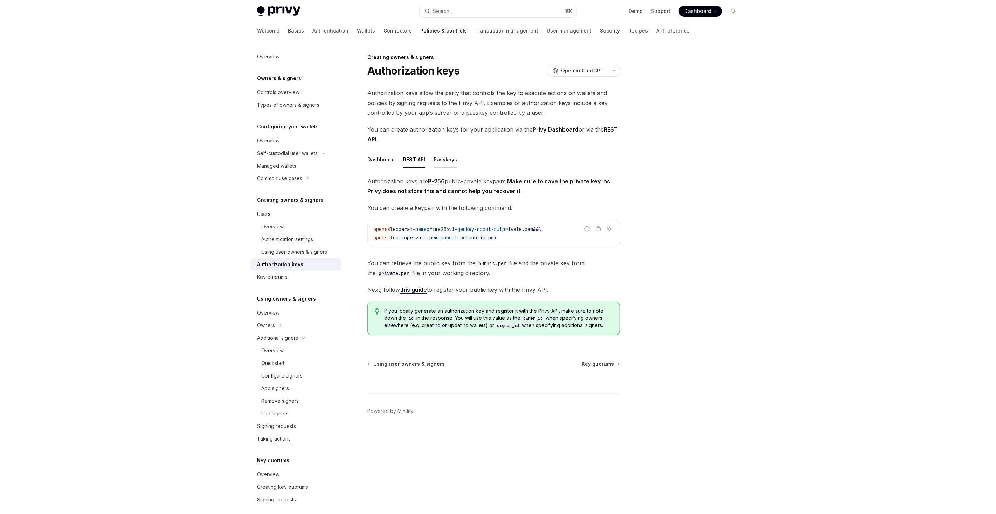
click at [439, 155] on div "Passkeys" at bounding box center [444, 159] width 23 height 16
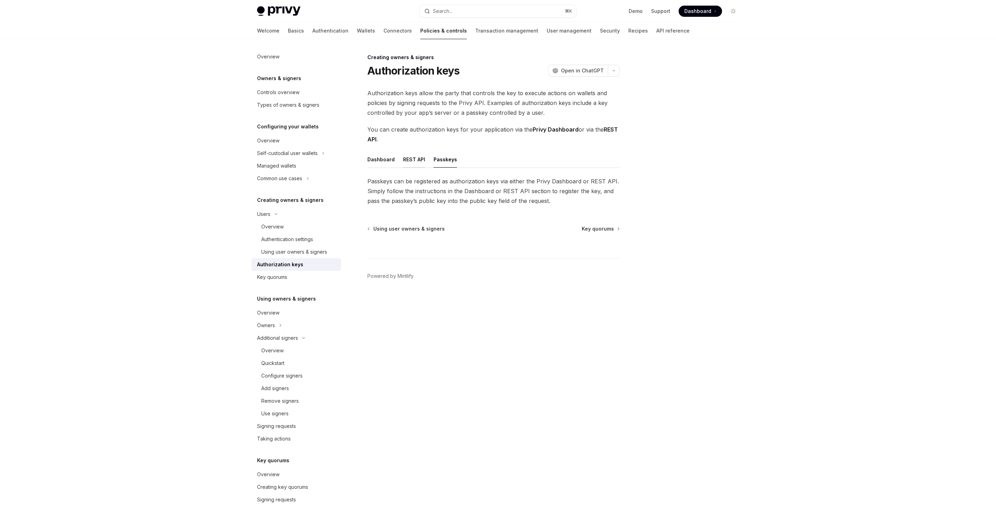
click at [417, 160] on div "REST API" at bounding box center [414, 159] width 22 height 16
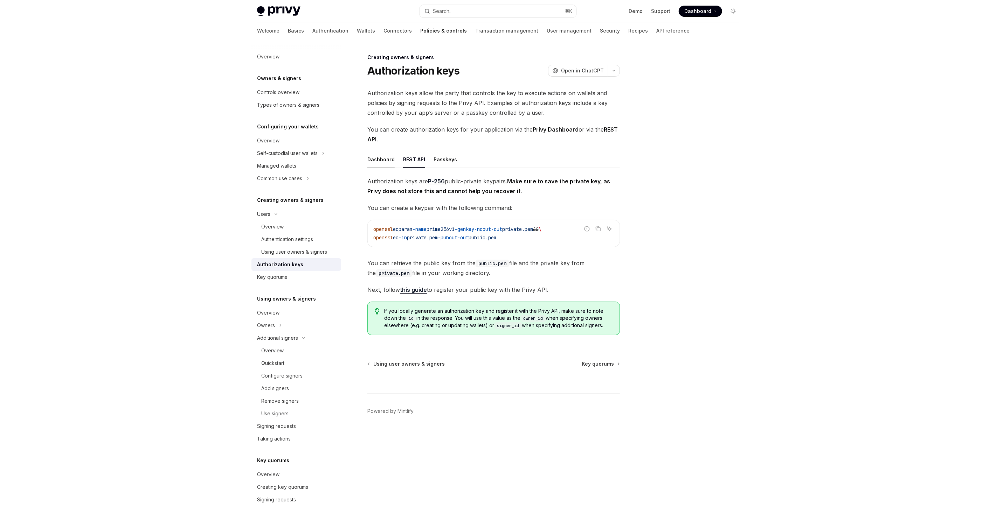
click at [383, 162] on div "Dashboard" at bounding box center [380, 159] width 27 height 16
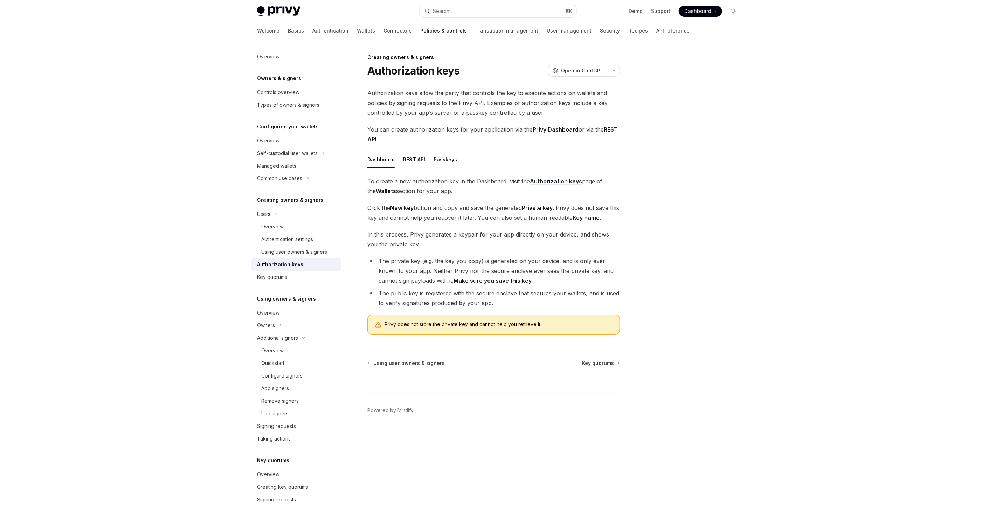
click at [288, 263] on div "Authorization keys" at bounding box center [280, 265] width 46 height 8
click at [285, 271] on link "Key quorums" at bounding box center [296, 277] width 90 height 13
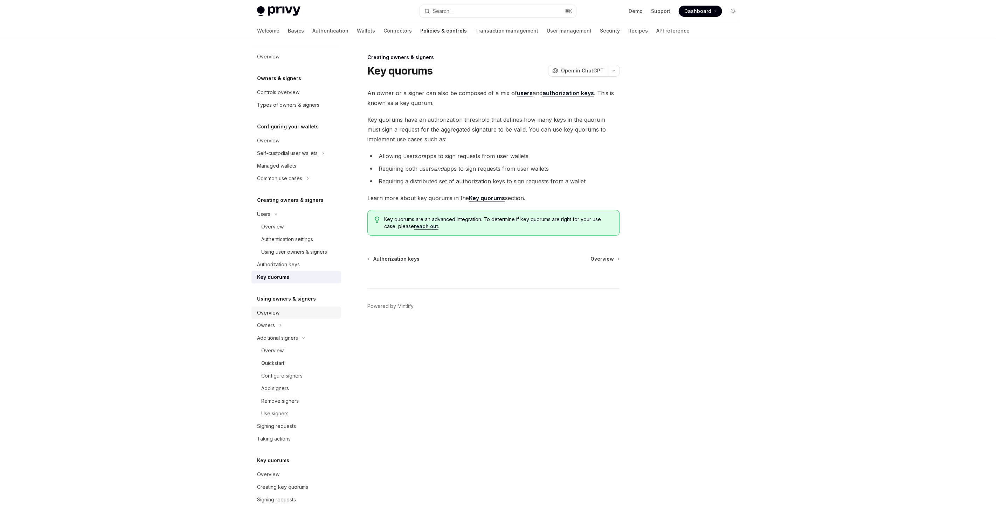
click at [290, 312] on div "Overview" at bounding box center [297, 313] width 80 height 8
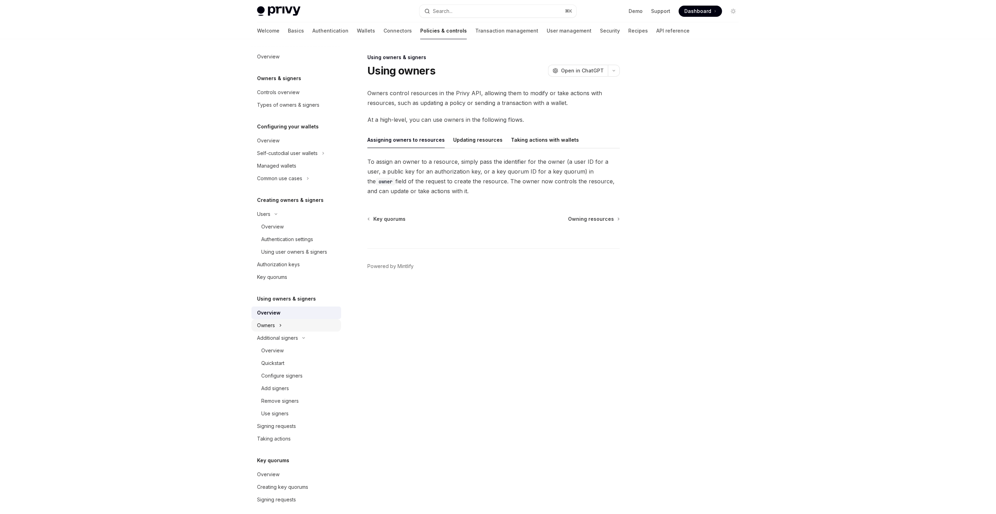
click at [289, 323] on button "Owners" at bounding box center [296, 325] width 90 height 13
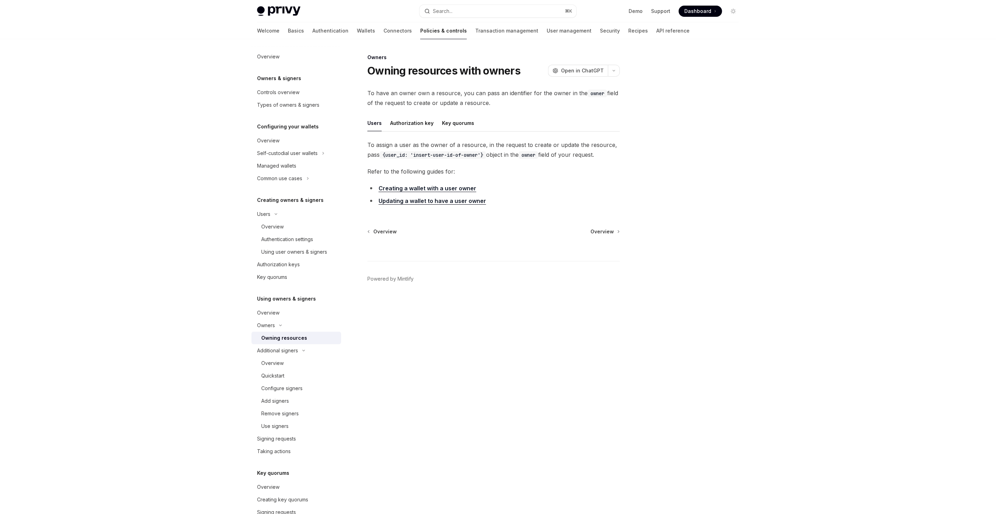
click at [289, 335] on div "Owning resources" at bounding box center [284, 338] width 46 height 8
click at [290, 359] on div "Overview" at bounding box center [299, 363] width 76 height 8
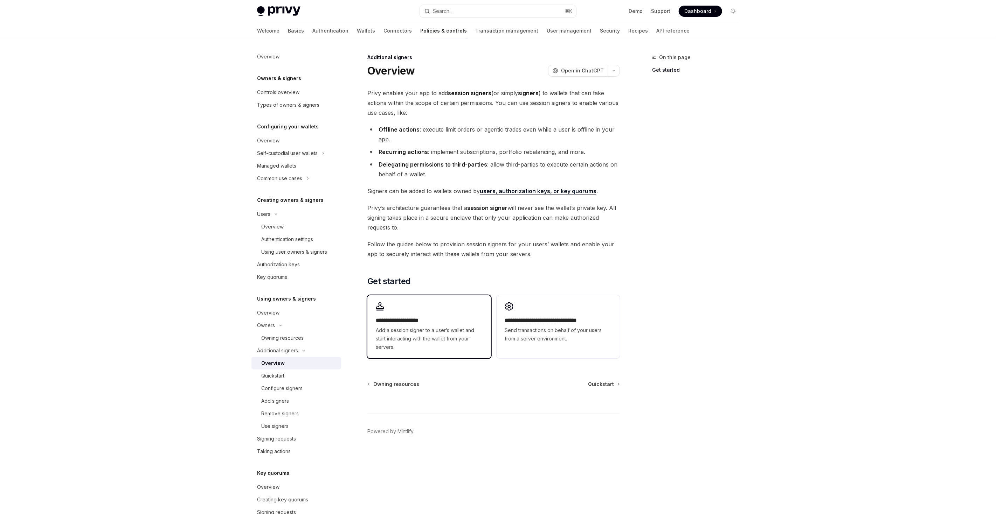
click at [459, 316] on div "**********" at bounding box center [428, 327] width 123 height 63
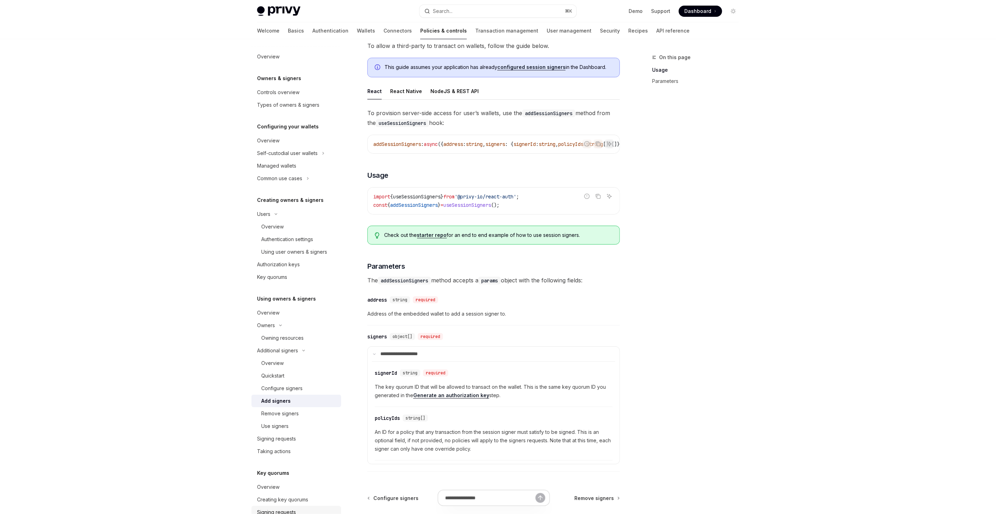
scroll to position [121, 0]
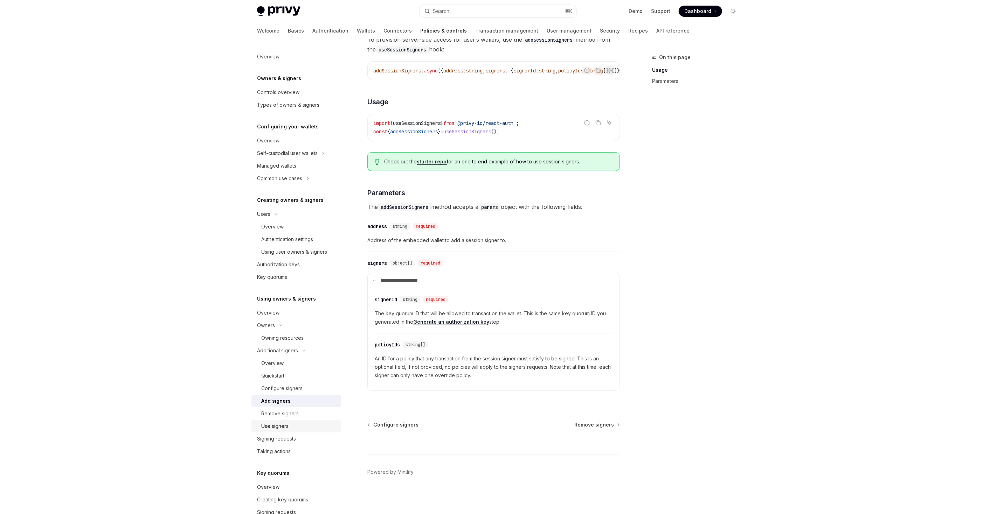
click at [292, 425] on div "Use signers" at bounding box center [299, 426] width 76 height 8
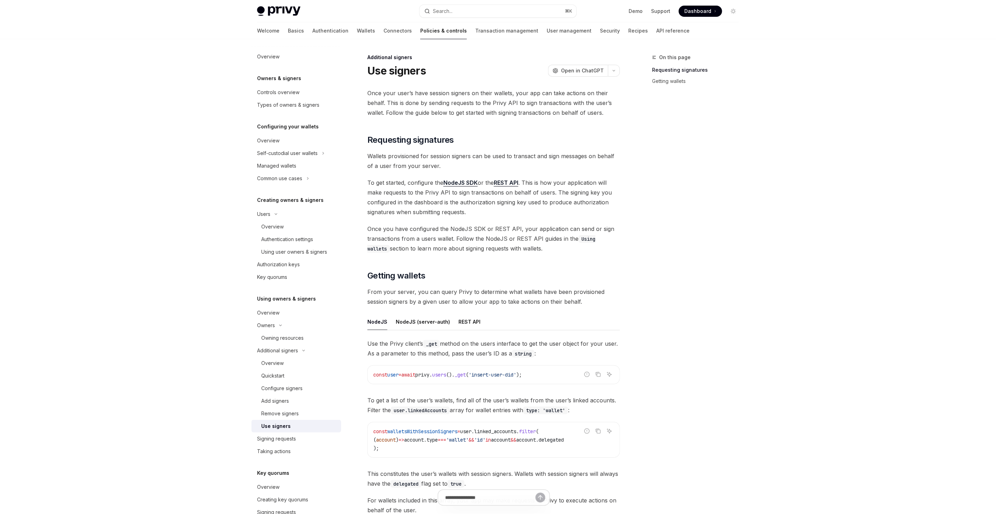
click at [292, 425] on div "Use signers" at bounding box center [299, 426] width 76 height 8
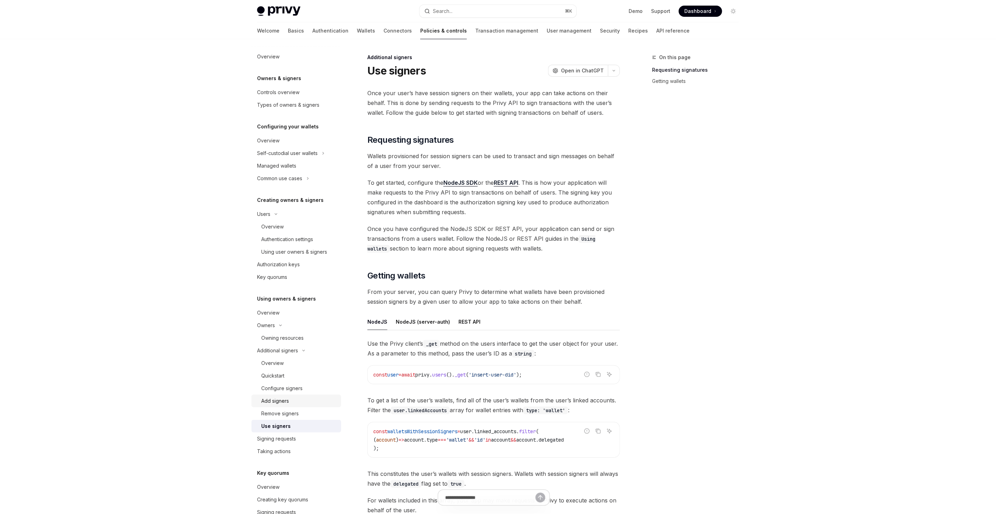
click at [287, 404] on div "Add signers" at bounding box center [275, 401] width 28 height 8
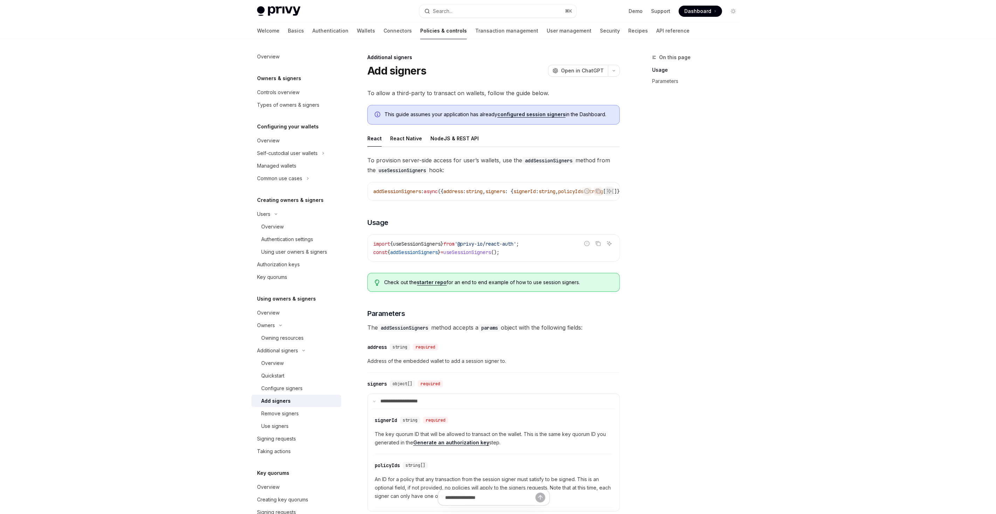
click at [286, 400] on div "Add signers" at bounding box center [275, 401] width 29 height 8
click at [422, 256] on span "addSessionSigners" at bounding box center [414, 252] width 48 height 6
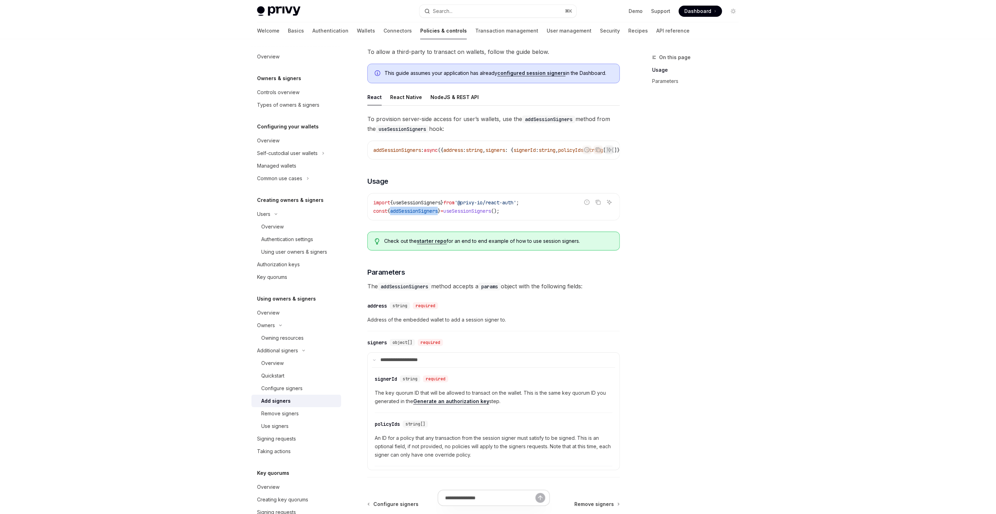
scroll to position [104, 0]
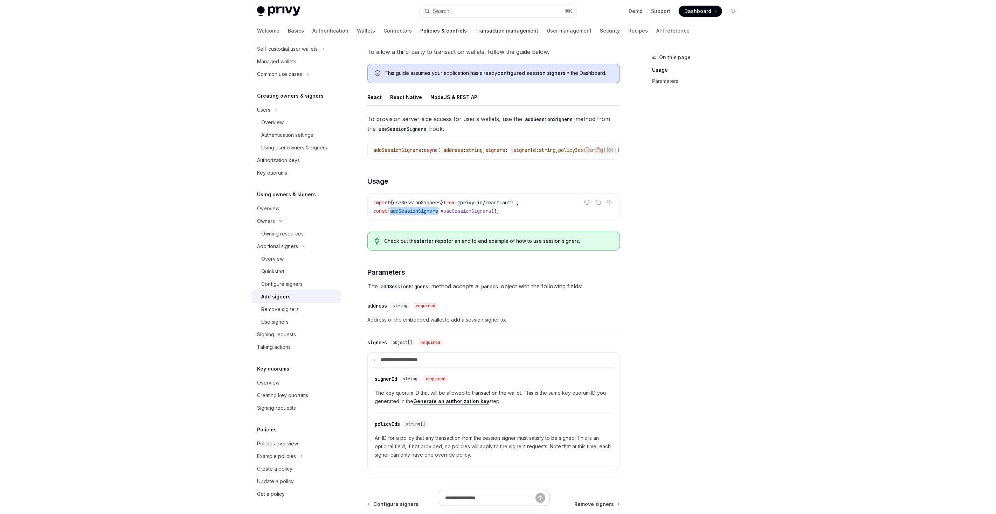
click at [475, 22] on link "Transaction management" at bounding box center [506, 30] width 63 height 17
type textarea "*"
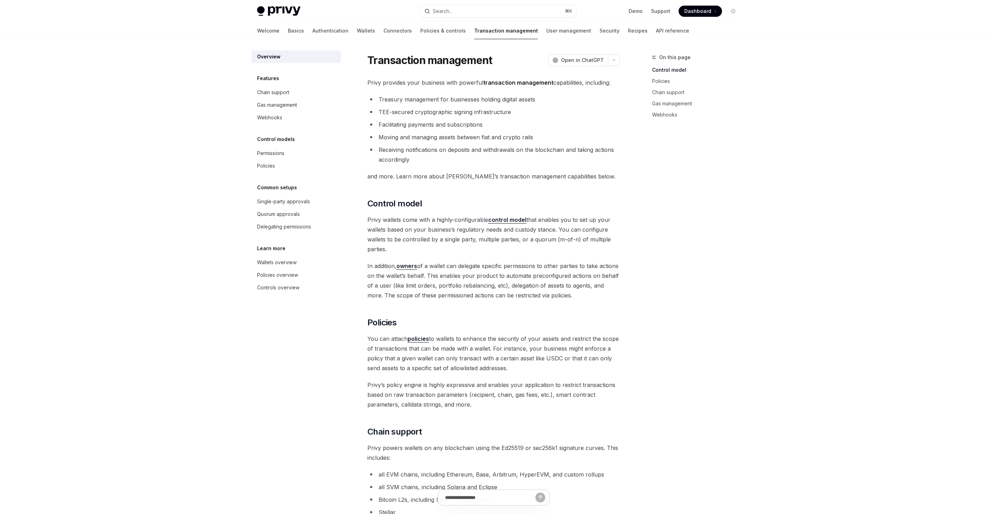
click at [451, 10] on div "Search..." at bounding box center [443, 11] width 20 height 8
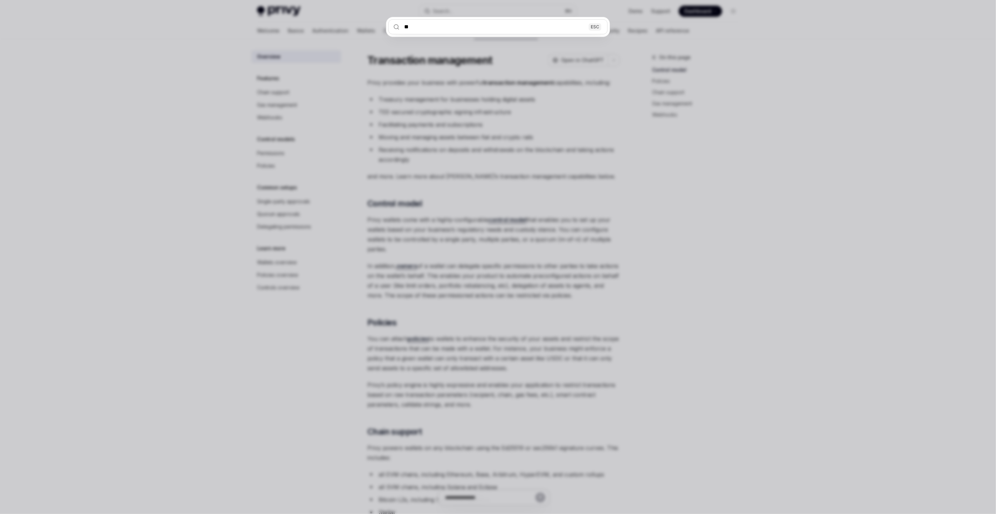
type input "***"
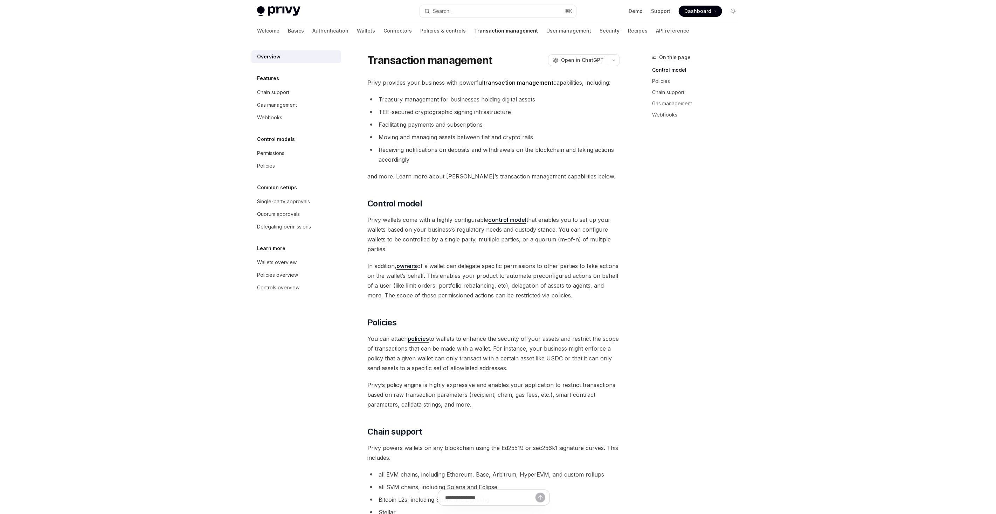
scroll to position [39, 0]
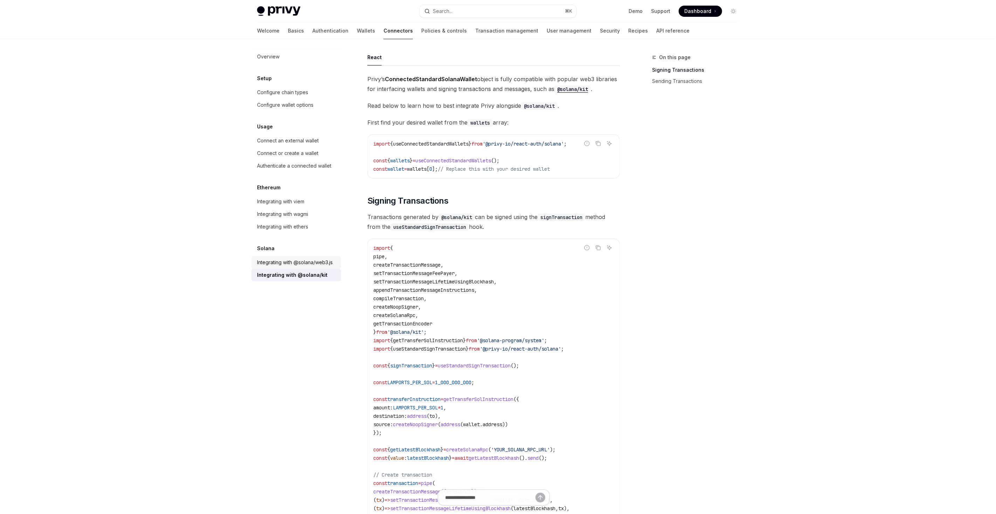
click at [328, 261] on div "Integrating with @solana/web3.js" at bounding box center [295, 262] width 76 height 8
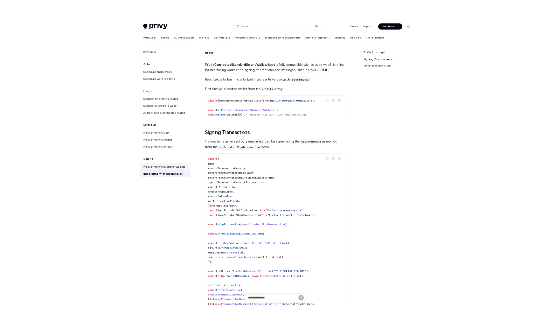
scroll to position [12, 0]
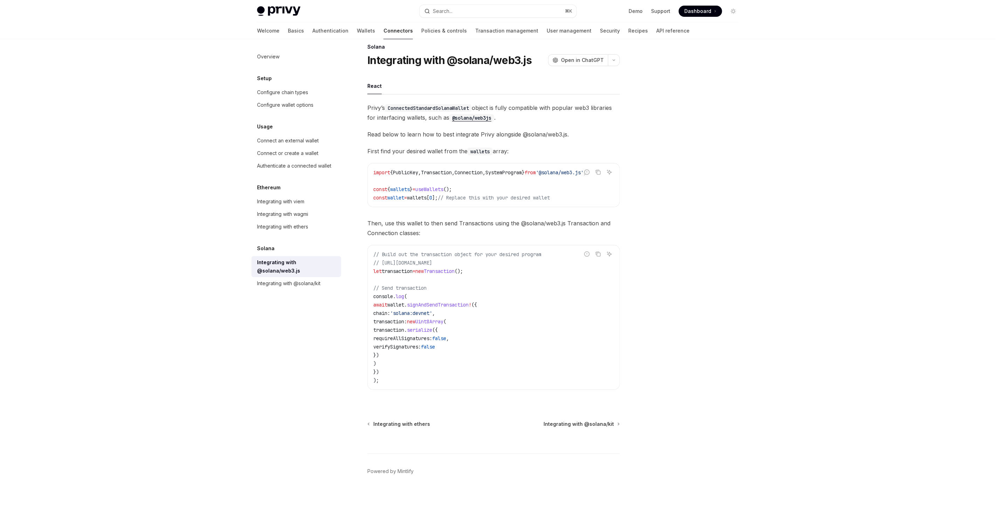
click at [442, 305] on span "signAndSendTransaction" at bounding box center [438, 305] width 62 height 6
copy span "signAndSendTransaction"
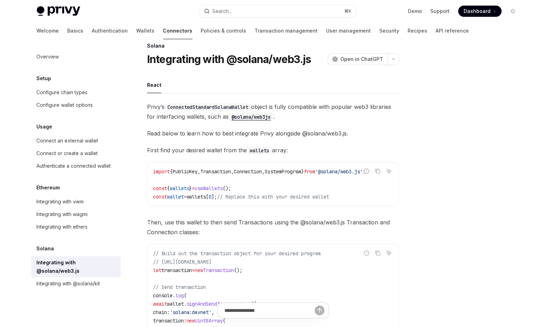
click at [375, 49] on div "Solana Integrating with @solana/web3.js OpenAI Open in ChatGPT" at bounding box center [273, 53] width 252 height 23
type textarea "*"
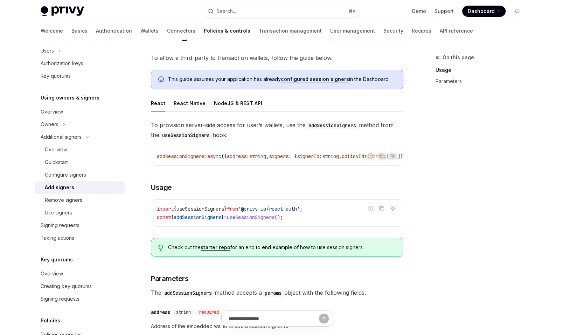
scroll to position [36, 0]
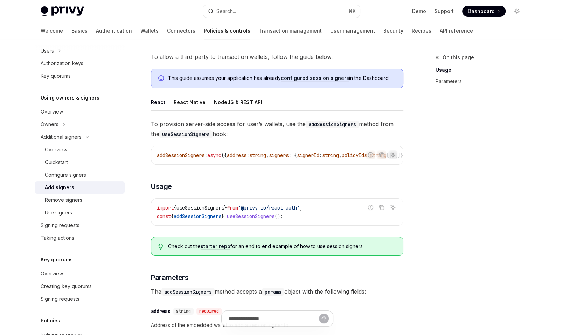
click at [330, 91] on div "**********" at bounding box center [277, 269] width 252 height 435
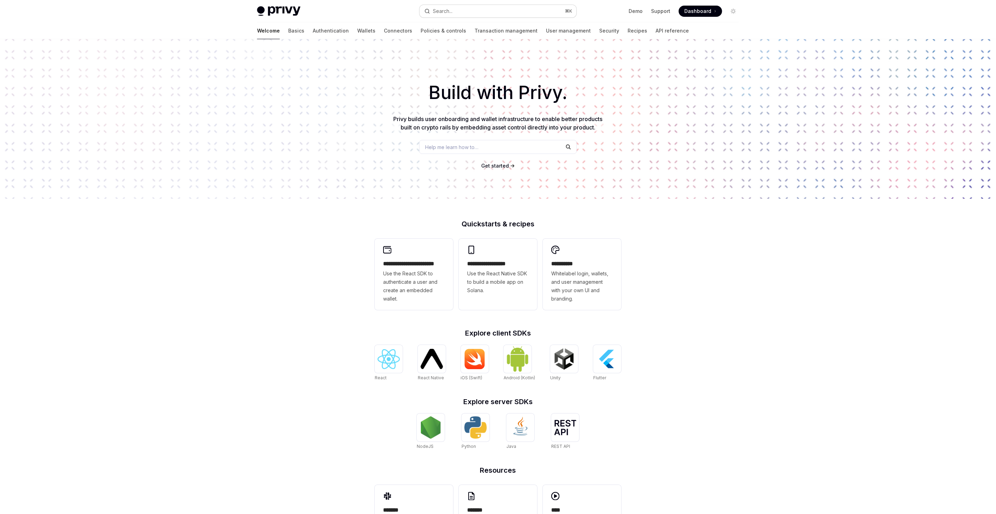
click at [485, 13] on button "Search... ⌘ K" at bounding box center [497, 11] width 157 height 13
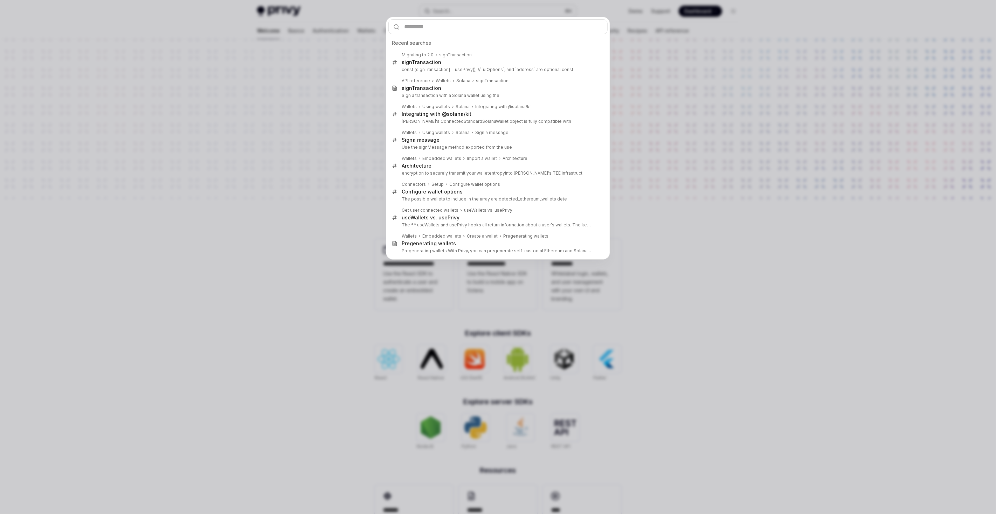
type input "**********"
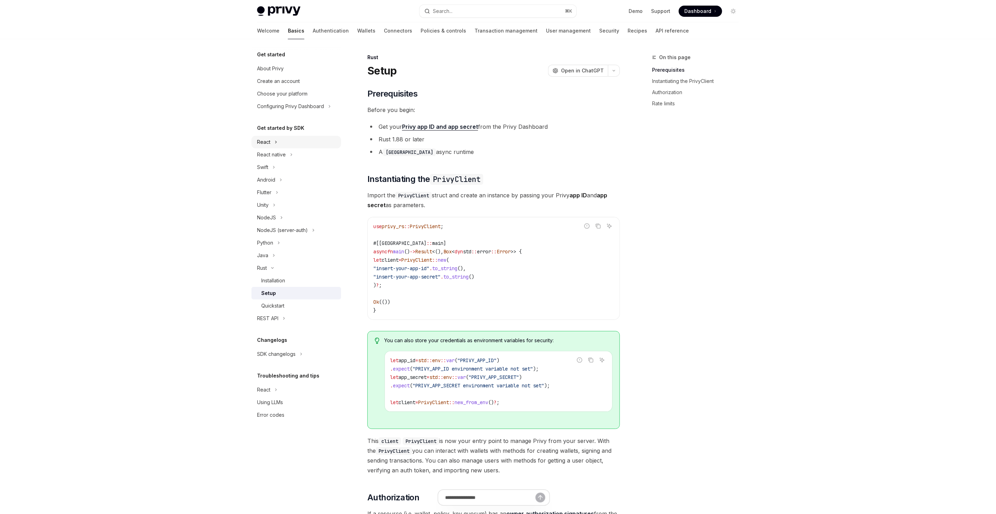
click at [275, 145] on icon "Toggle React section" at bounding box center [276, 142] width 3 height 8
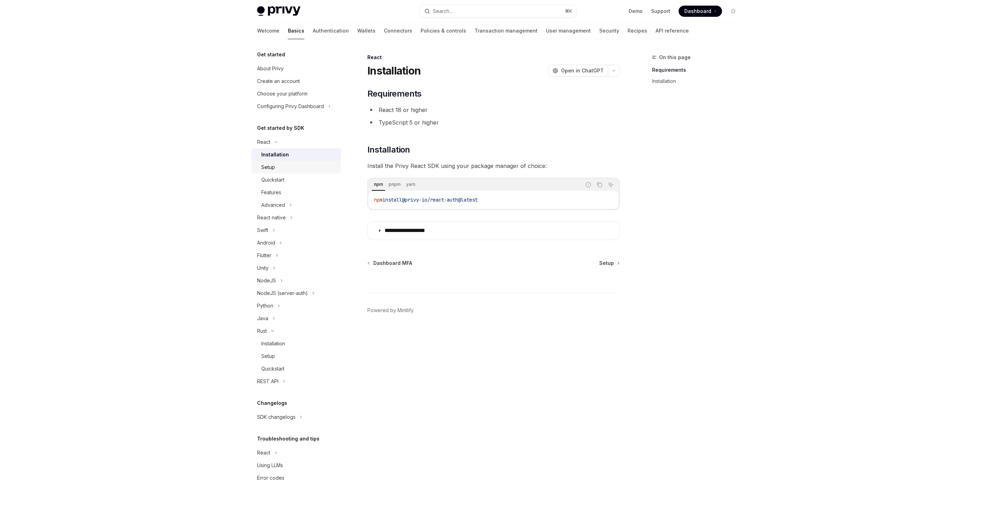
click at [299, 169] on div "Setup" at bounding box center [299, 167] width 76 height 8
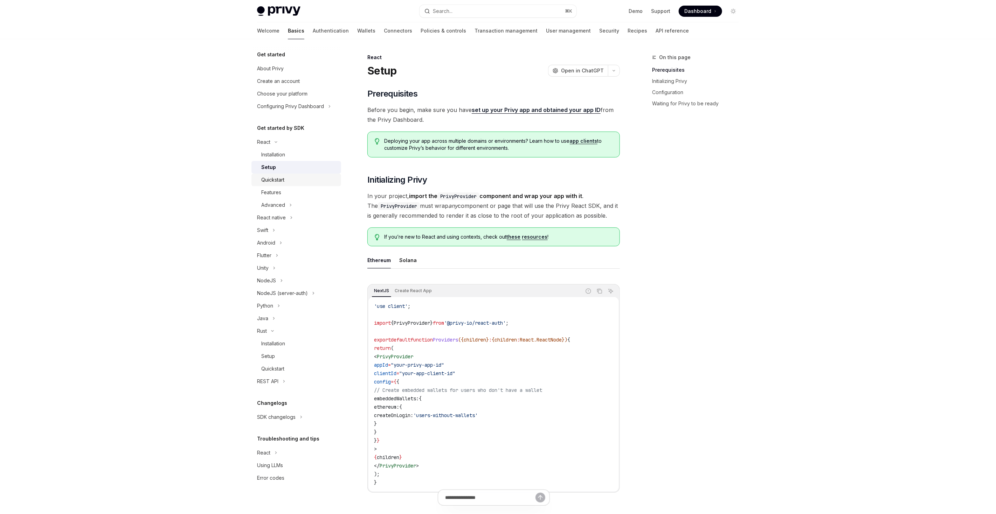
click at [297, 180] on div "Quickstart" at bounding box center [299, 180] width 76 height 8
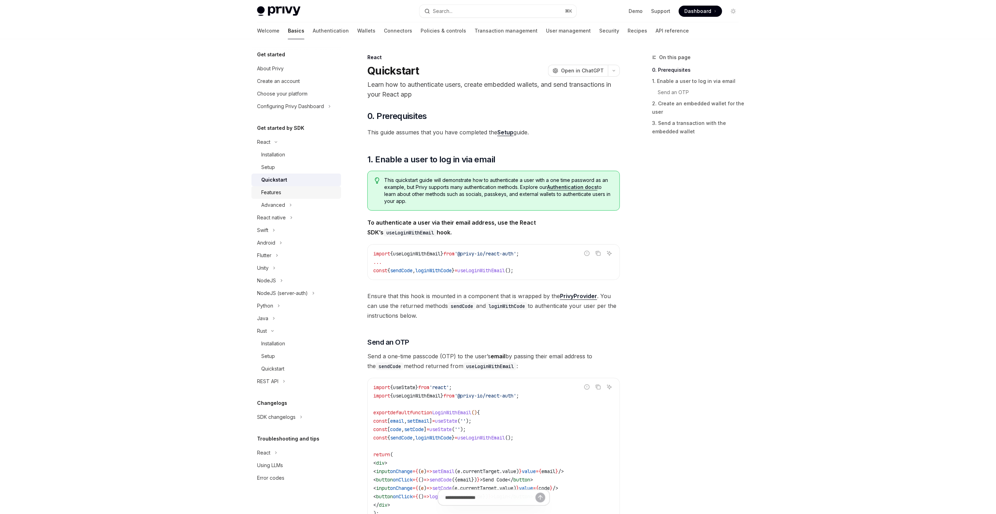
click at [297, 191] on div "Features" at bounding box center [299, 192] width 76 height 8
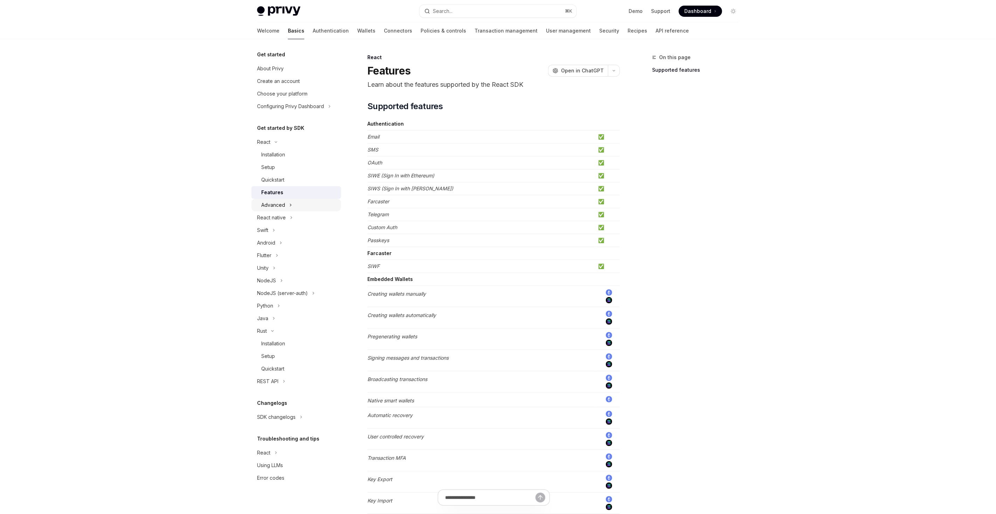
click at [296, 202] on button "Advanced" at bounding box center [296, 205] width 90 height 13
type textarea "*"
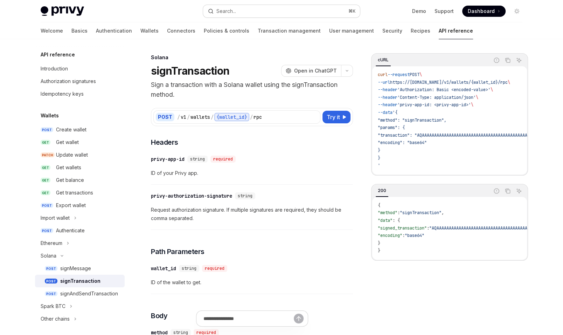
click at [281, 9] on button "Search... ⌘ K" at bounding box center [281, 11] width 157 height 13
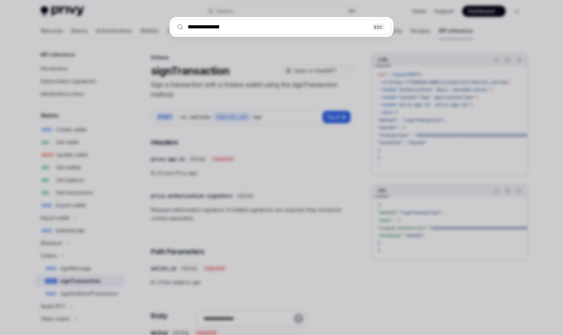
type input "**********"
click at [68, 20] on div "**********" at bounding box center [281, 167] width 563 height 335
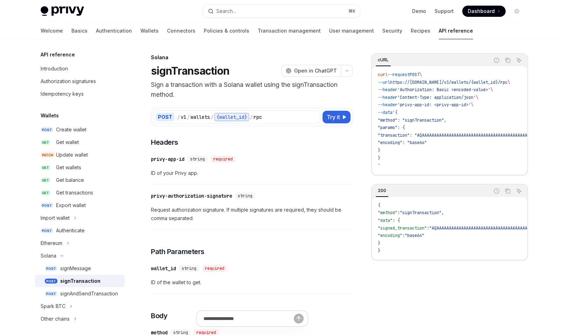
click at [75, 10] on img at bounding box center [62, 11] width 43 height 10
type textarea "*"
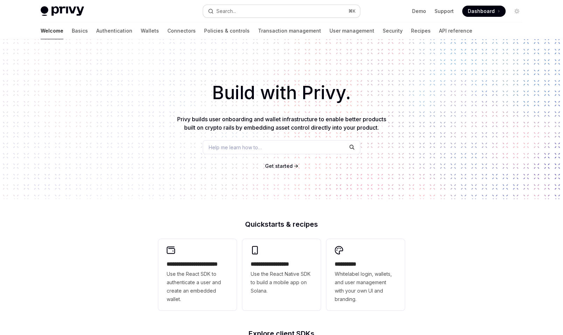
click at [235, 16] on button "Search... ⌘ K" at bounding box center [281, 11] width 157 height 13
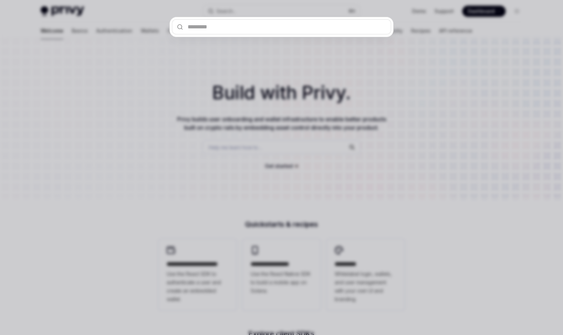
type input "**********"
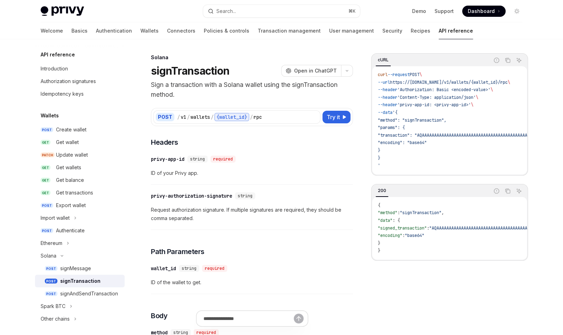
scroll to position [39, 0]
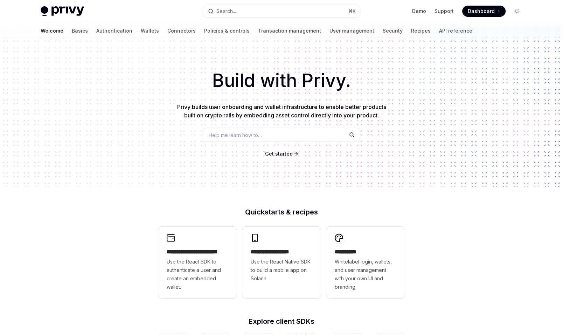
scroll to position [1, 0]
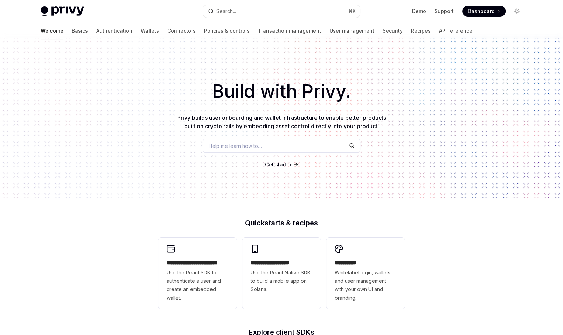
type textarea "*"
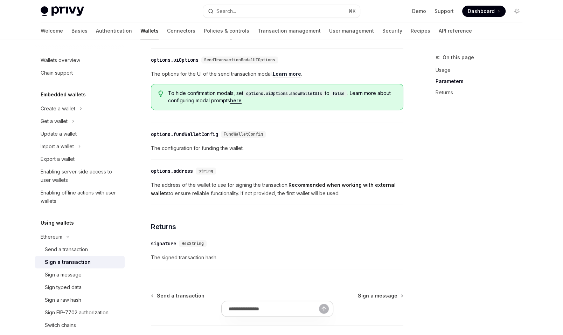
scroll to position [344, 0]
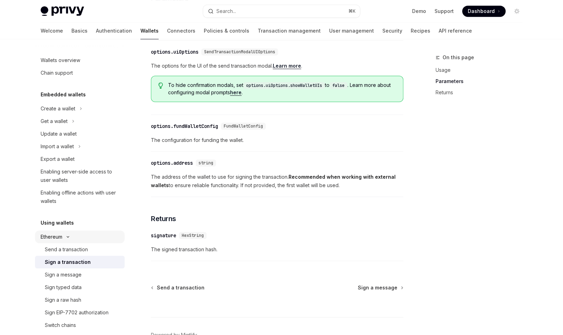
click at [72, 239] on button "Ethereum" at bounding box center [80, 236] width 90 height 13
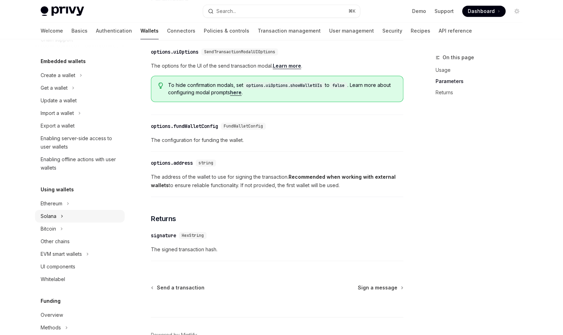
click at [65, 215] on button "Solana" at bounding box center [80, 216] width 90 height 13
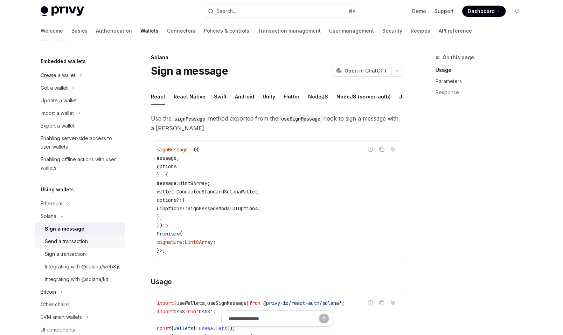
click at [80, 239] on div "Send a transaction" at bounding box center [66, 241] width 43 height 8
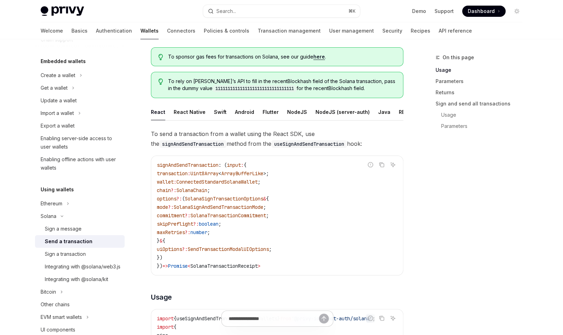
scroll to position [41, 0]
click at [89, 251] on div "Sign a transaction" at bounding box center [83, 254] width 76 height 8
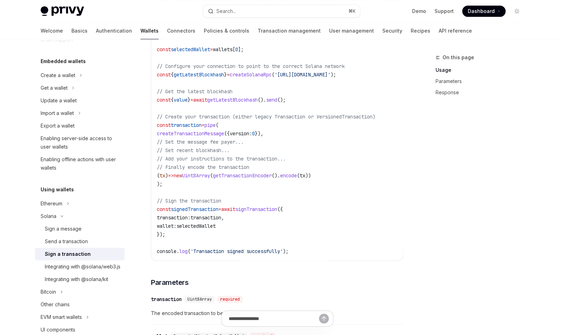
scroll to position [313, 0]
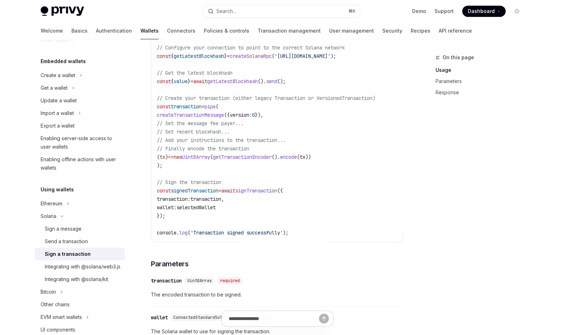
click at [215, 190] on span "signedTransaction" at bounding box center [195, 190] width 48 height 6
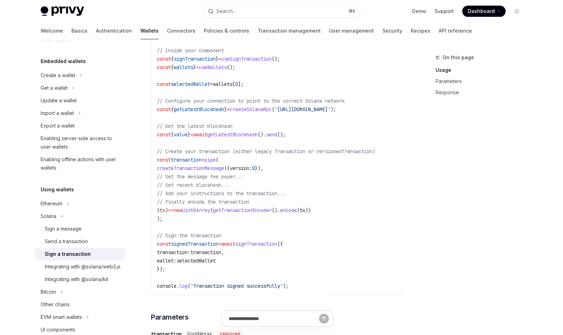
scroll to position [261, 0]
click at [96, 263] on div "Integrating with @solana/web3.js" at bounding box center [83, 266] width 76 height 8
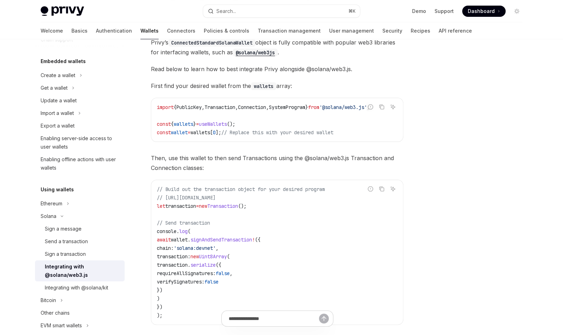
scroll to position [76, 0]
click at [100, 280] on link "Integrating with @solana/web3.js" at bounding box center [80, 270] width 90 height 21
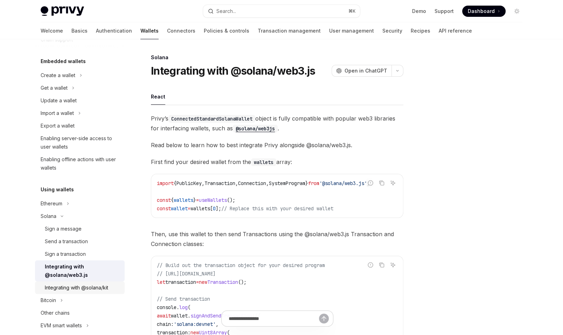
click at [100, 285] on div "Integrating with @solana/kit" at bounding box center [76, 287] width 63 height 8
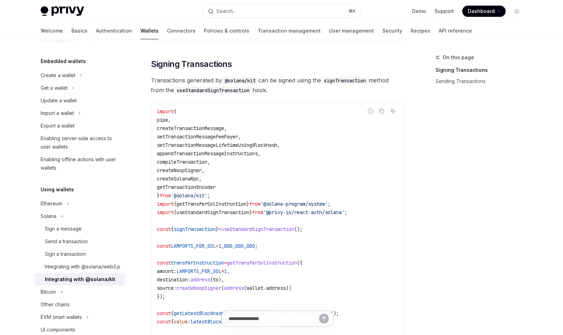
scroll to position [342, 0]
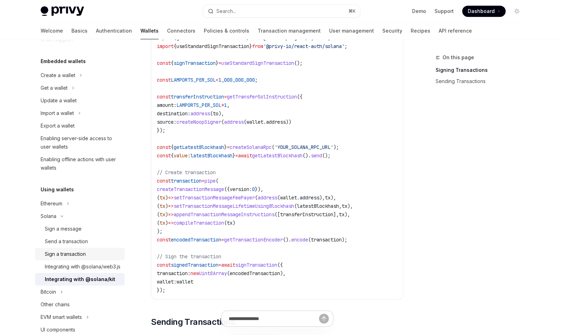
click at [78, 258] on link "Sign a transaction" at bounding box center [80, 254] width 90 height 13
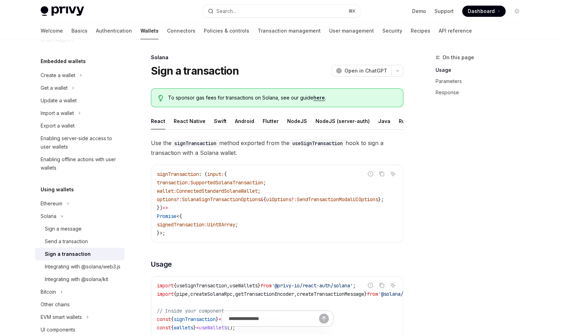
click at [79, 257] on div "Sign a transaction" at bounding box center [68, 254] width 46 height 8
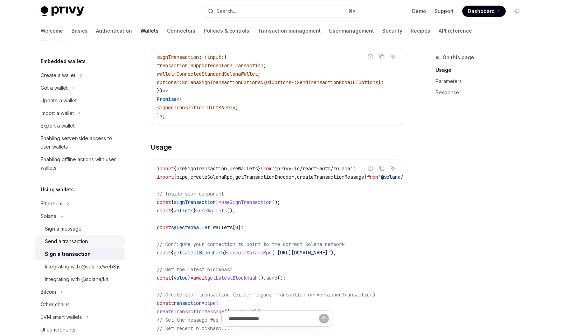
click at [79, 245] on link "Send a transaction" at bounding box center [80, 241] width 90 height 13
type textarea "*"
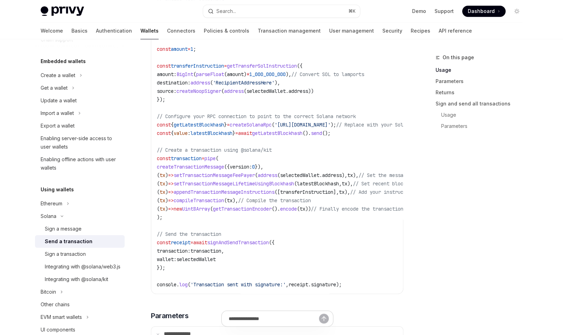
scroll to position [482, 0]
